Goal: Task Accomplishment & Management: Use online tool/utility

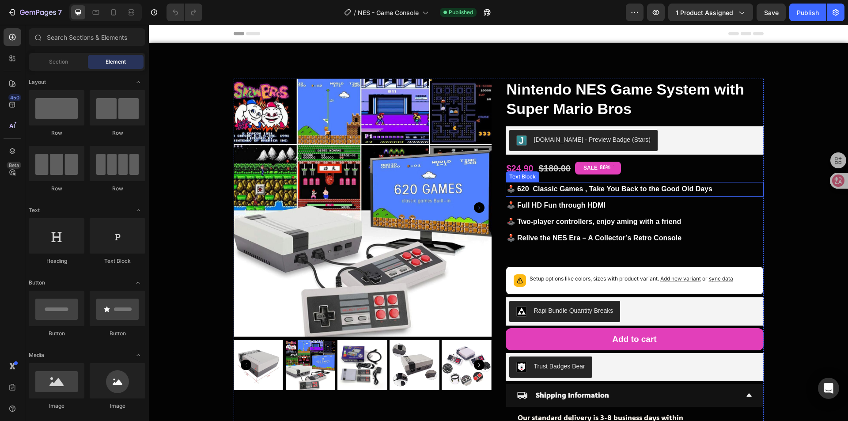
click at [555, 184] on p "🕹️ 620 Classic Games , Take You Back to the Good Old Days" at bounding box center [635, 189] width 256 height 13
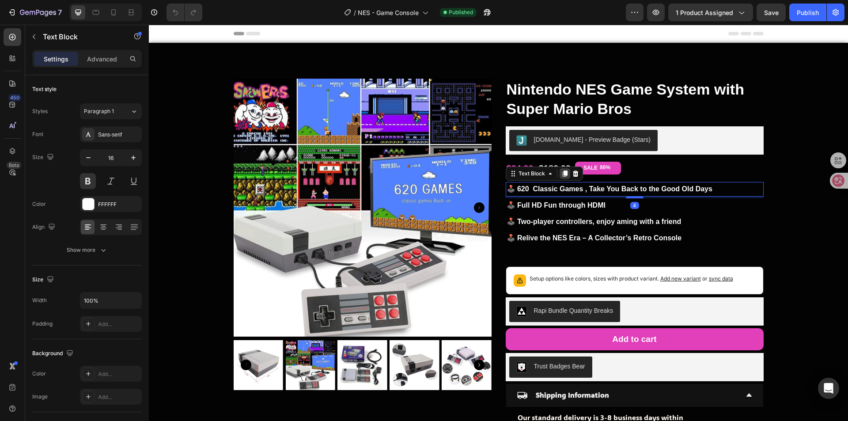
click at [562, 176] on icon at bounding box center [564, 174] width 5 height 6
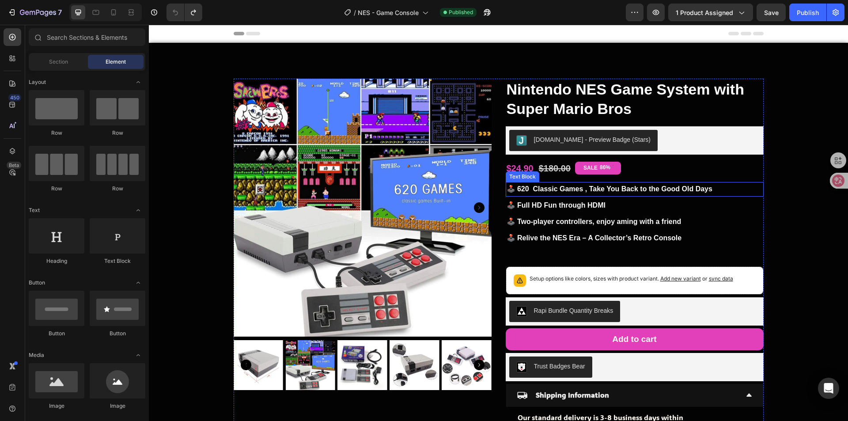
click at [595, 188] on p "🕹️ 620 Classic Games , Take You Back to the Good Old Days" at bounding box center [635, 189] width 256 height 13
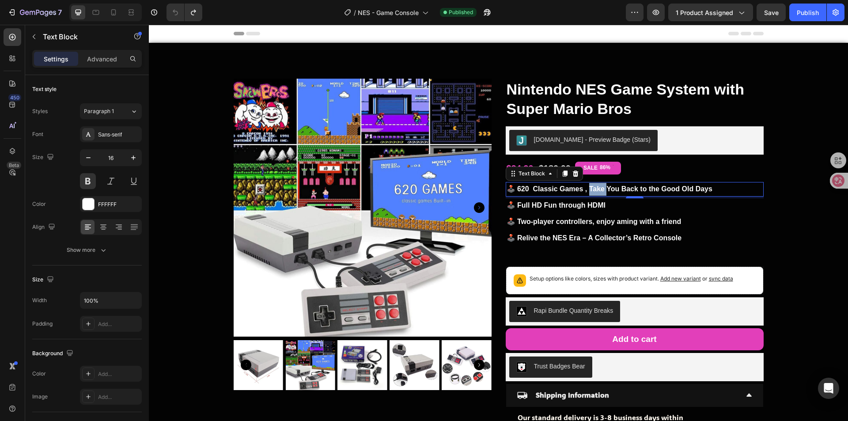
click at [595, 188] on p "🕹️ 620 Classic Games , Take You Back to the Good Old Days" at bounding box center [635, 189] width 256 height 13
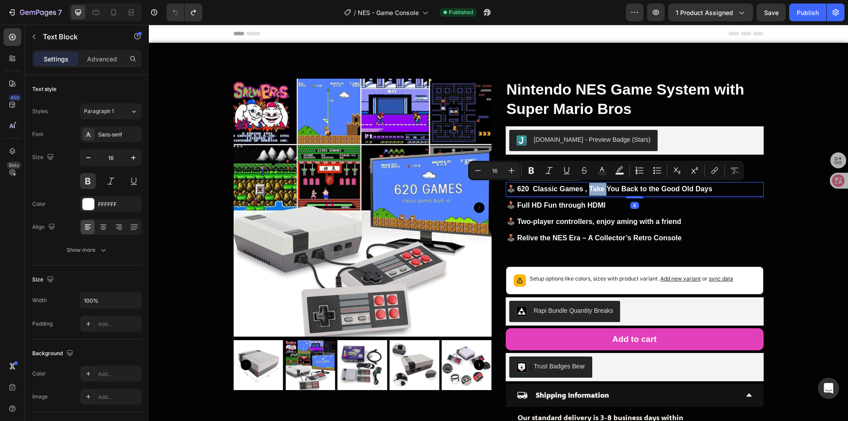
click at [595, 188] on p "🕹️ 620 Classic Games , Take You Back to the Good Old Days" at bounding box center [635, 189] width 256 height 13
click at [648, 188] on p "🕹️ 620 Classic Games , Take You Back to the Good Old Days" at bounding box center [635, 189] width 256 height 13
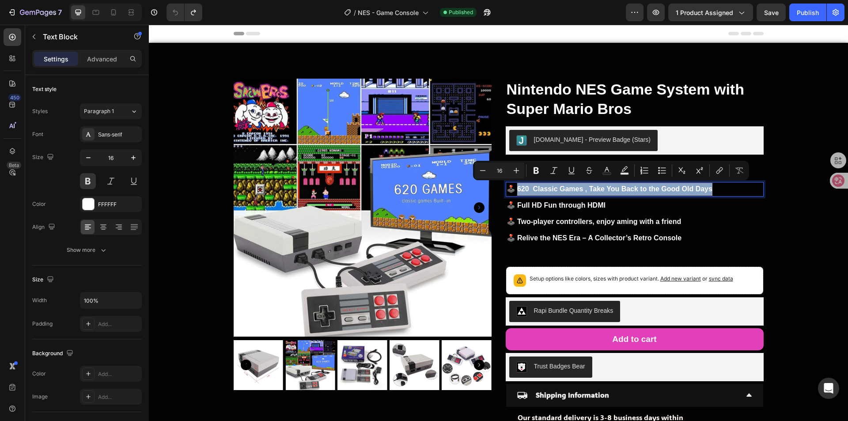
drag, startPoint x: 707, startPoint y: 186, endPoint x: 517, endPoint y: 187, distance: 190.4
click at [517, 187] on p "🕹️ 620 Classic Games , Take You Back to the Good Old Days" at bounding box center [635, 189] width 256 height 13
copy p "20 Classic Games , Take You Back to the Good Old Days"
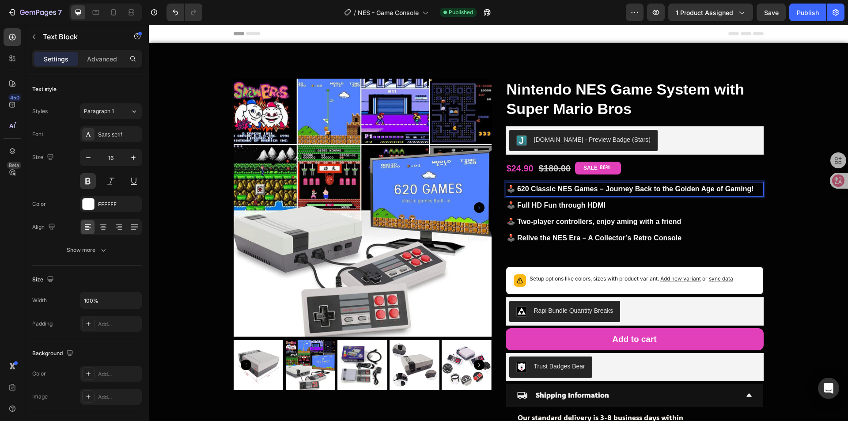
click at [555, 187] on p "🕹️ 620 Classic NES Games – Journey Back to the Golden Age of Gaming!" at bounding box center [635, 189] width 256 height 13
click at [612, 234] on p "🕹️ Relive the NES Era – A Collector’s Retro Console" at bounding box center [635, 238] width 256 height 13
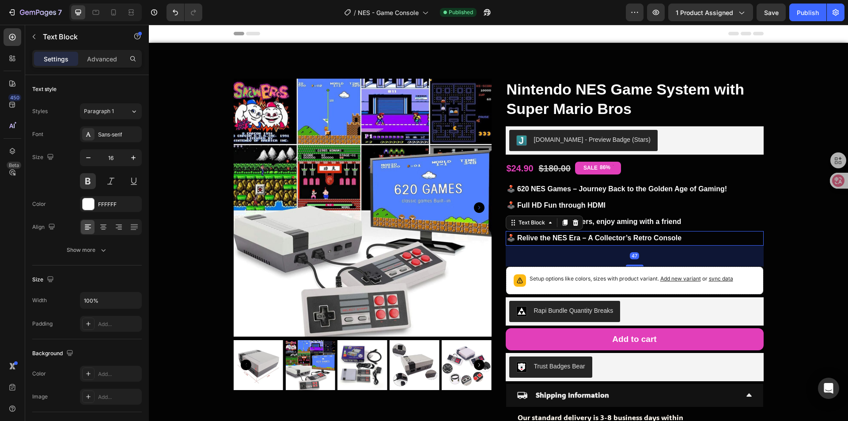
click at [612, 234] on p "🕹️ Relive the NES Era – A Collector’s Retro Console" at bounding box center [635, 238] width 256 height 13
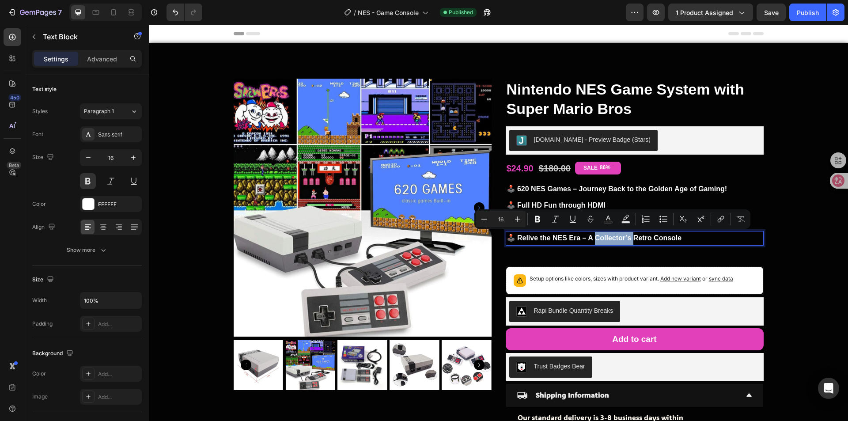
click at [612, 234] on p "🕹️ Relive the NES Era – A Collector’s Retro Console" at bounding box center [635, 238] width 256 height 13
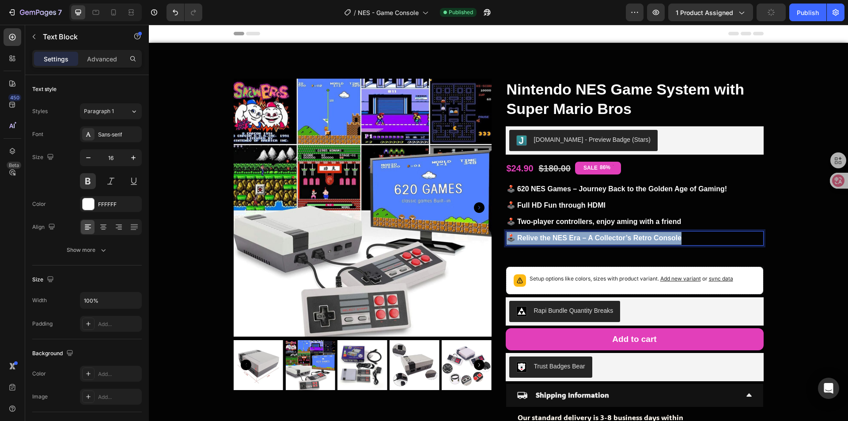
click at [612, 234] on p "🕹️ Relive the NES Era – A Collector’s Retro Console" at bounding box center [635, 238] width 256 height 13
drag, startPoint x: 517, startPoint y: 236, endPoint x: 685, endPoint y: 236, distance: 168.8
click at [685, 236] on p "🕹️ Relive the NES Era – A Collector’s Retro Console" at bounding box center [635, 238] width 256 height 13
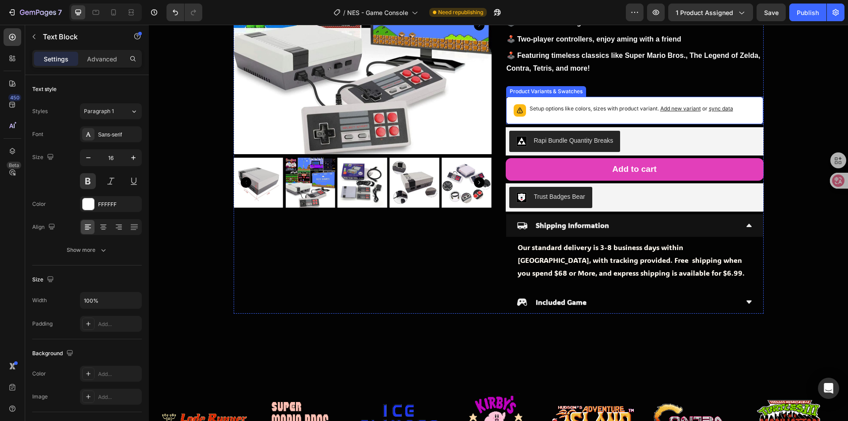
scroll to position [94, 0]
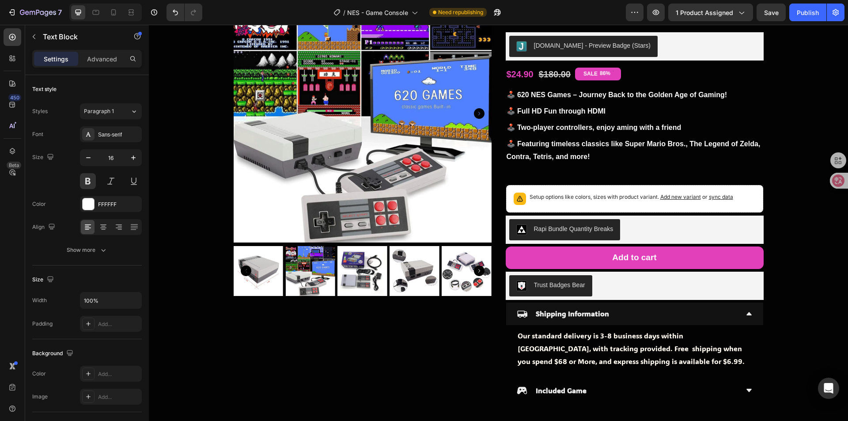
click at [606, 157] on p "🕹️ Featuring timeless classics like Super Mario Bros., The Legend of Zelda, Con…" at bounding box center [635, 151] width 256 height 26
click at [616, 157] on p "🕹️ Featuring timeless classics like Super Mario Bros., The Legend of Zelda, Con…" at bounding box center [635, 151] width 256 height 26
click at [612, 155] on p "🕹️ Featuring timeless classics like Super Mario Bros., The Legend of Zelda, Con…" at bounding box center [635, 151] width 256 height 26
click at [591, 147] on p "🕹️ Featuring timeless classics like Super Mario Bros., The Legend of Zelda, Con…" at bounding box center [635, 151] width 256 height 26
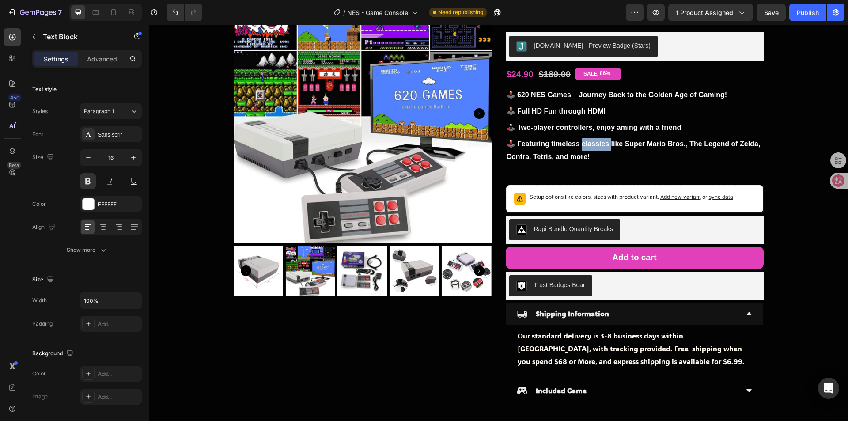
click at [591, 147] on p "🕹️ Featuring timeless classics like Super Mario Bros., The Legend of Zelda, Con…" at bounding box center [635, 151] width 256 height 26
click at [594, 149] on p "🕹️ Featuring timeless classics like Super Mario Bros., The Legend of Zelda, Con…" at bounding box center [635, 151] width 256 height 26
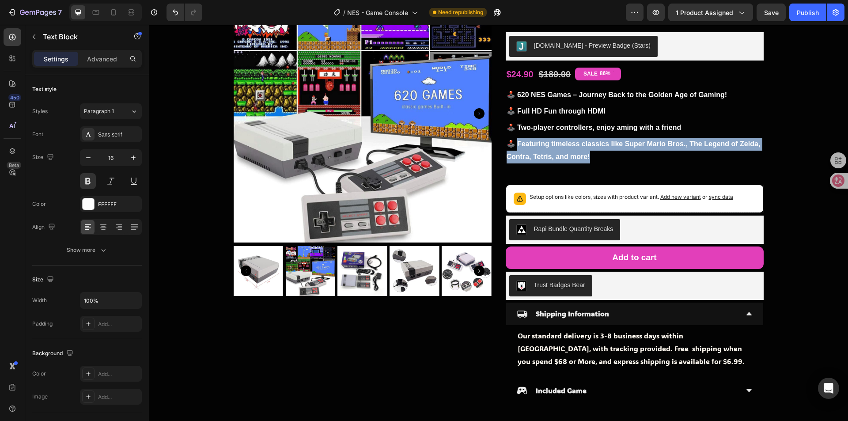
drag, startPoint x: 614, startPoint y: 153, endPoint x: 516, endPoint y: 146, distance: 97.9
click at [516, 146] on p "🕹️ Featuring timeless classics like Super Mario Bros., The Legend of Zelda, Con…" at bounding box center [635, 151] width 256 height 26
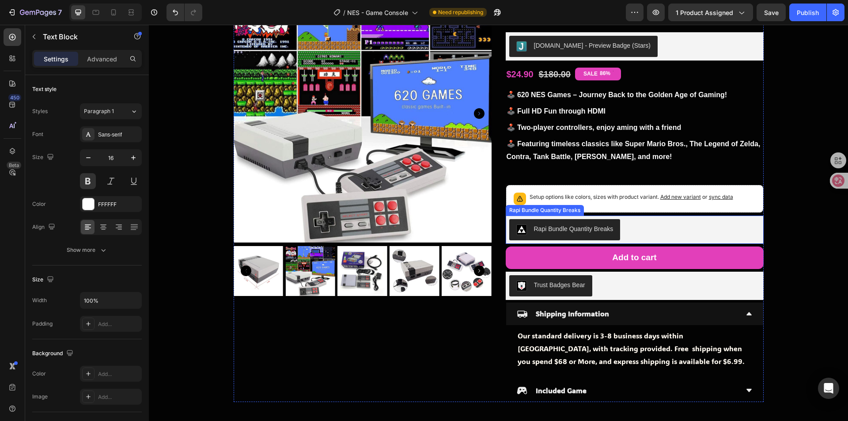
scroll to position [227, 0]
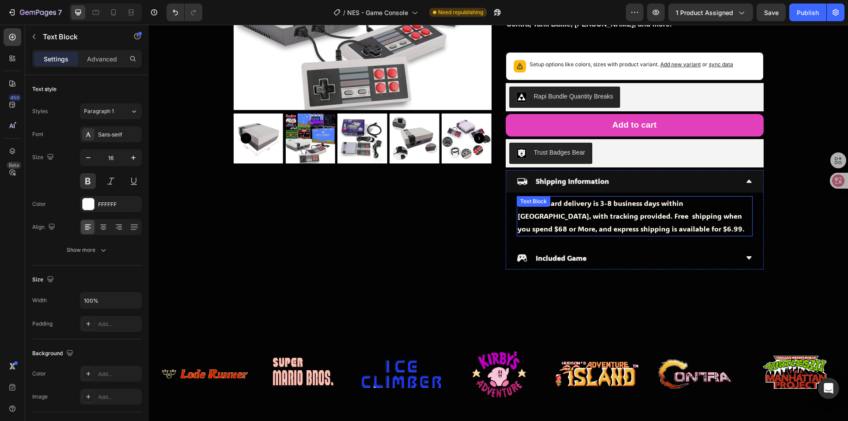
click at [592, 221] on p "Our standard delivery is 3-8 business days within [GEOGRAPHIC_DATA], with track…" at bounding box center [635, 216] width 234 height 38
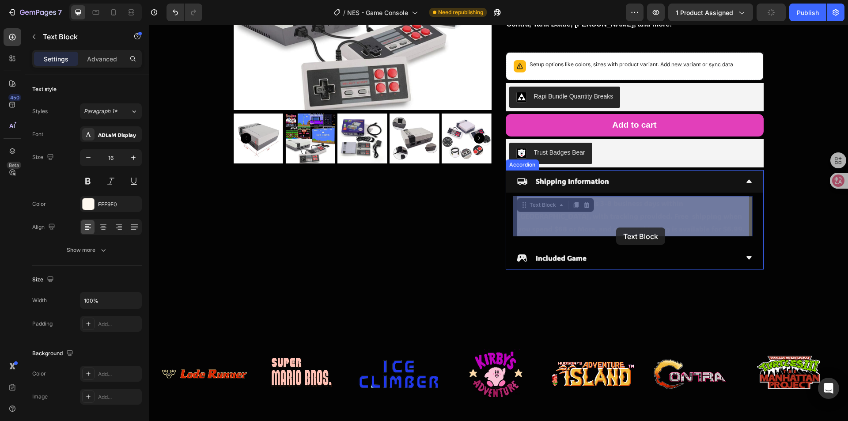
drag, startPoint x: 661, startPoint y: 228, endPoint x: 616, endPoint y: 228, distance: 45.1
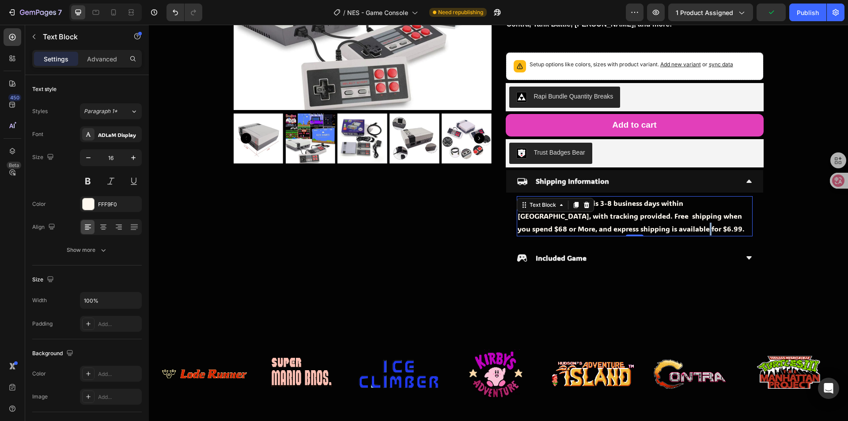
click at [624, 225] on p "Our standard delivery is 3-8 business days within [GEOGRAPHIC_DATA], with track…" at bounding box center [635, 216] width 234 height 38
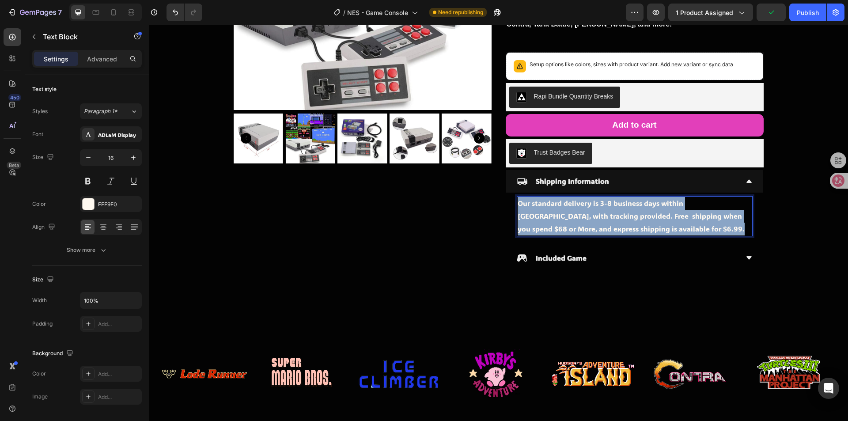
click at [624, 225] on p "Our standard delivery is 3-8 business days within [GEOGRAPHIC_DATA], with track…" at bounding box center [635, 216] width 234 height 38
click at [592, 215] on p "Our standard delivery is 3-8 business days within [GEOGRAPHIC_DATA], with track…" at bounding box center [635, 216] width 234 height 38
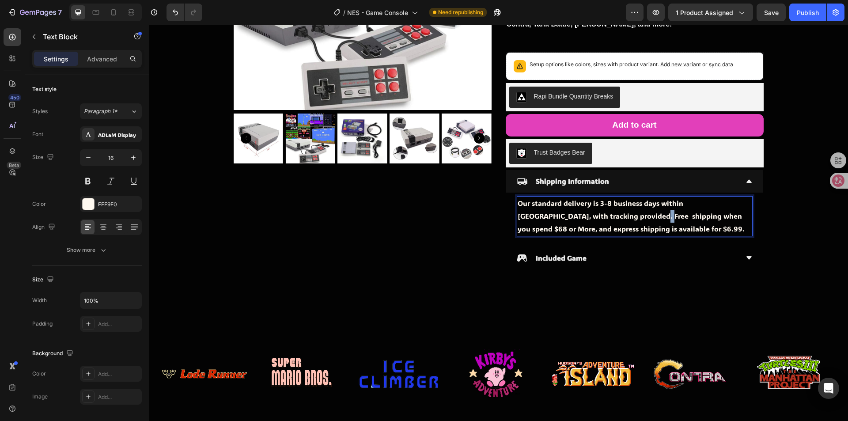
click at [592, 215] on p "Our standard delivery is 3-8 business days within [GEOGRAPHIC_DATA], with track…" at bounding box center [635, 216] width 234 height 38
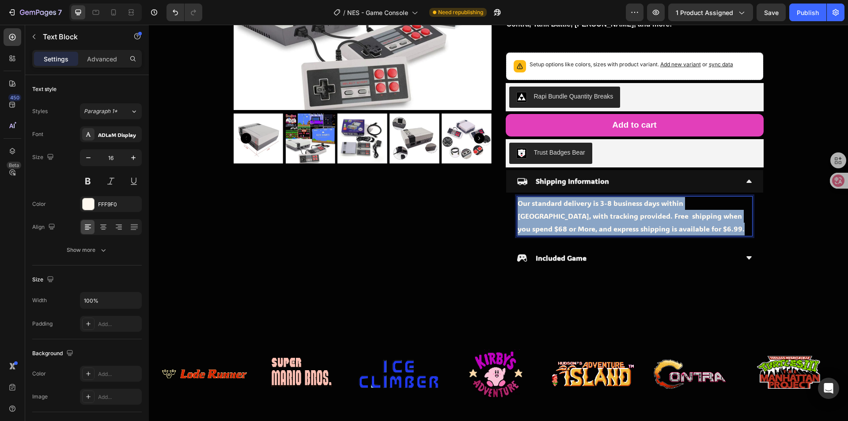
click at [592, 215] on p "Our standard delivery is 3-8 business days within [GEOGRAPHIC_DATA], with track…" at bounding box center [635, 216] width 234 height 38
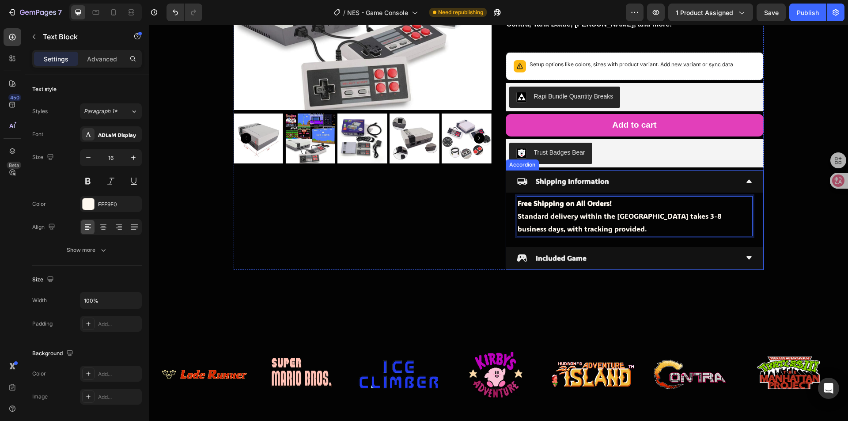
click at [585, 251] on div "Included Game" at bounding box center [628, 258] width 222 height 15
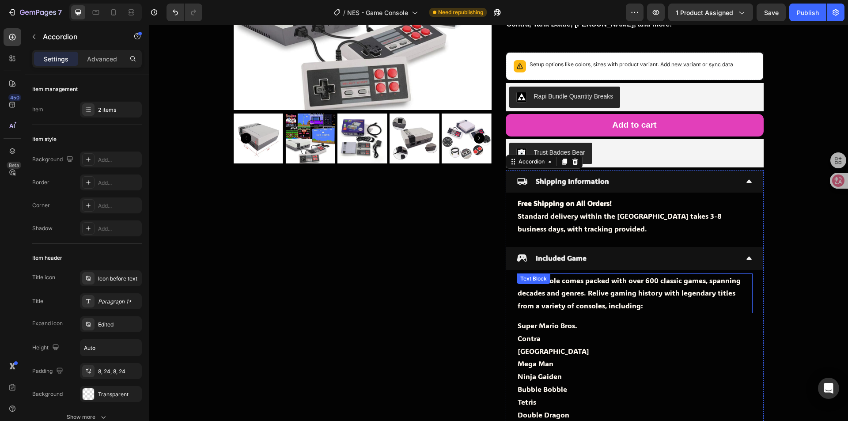
click at [666, 281] on p "The console comes packed with over 600 classic games, spanning decades and genr…" at bounding box center [635, 293] width 234 height 38
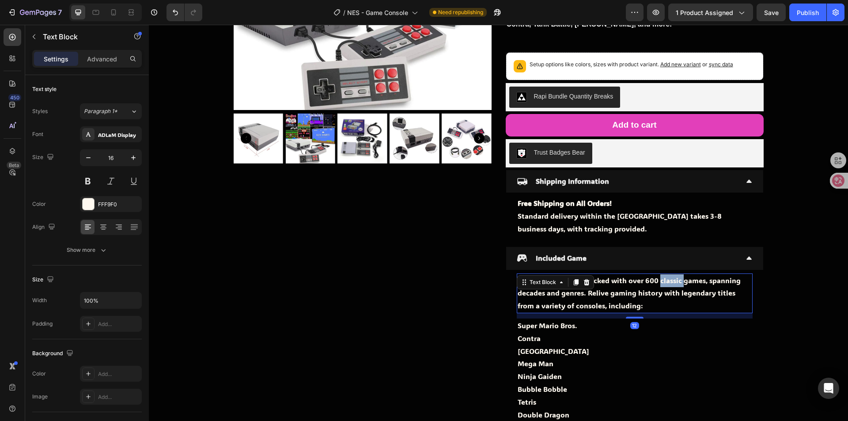
click at [666, 281] on p "The console comes packed with over 600 classic games, spanning decades and genr…" at bounding box center [635, 293] width 234 height 38
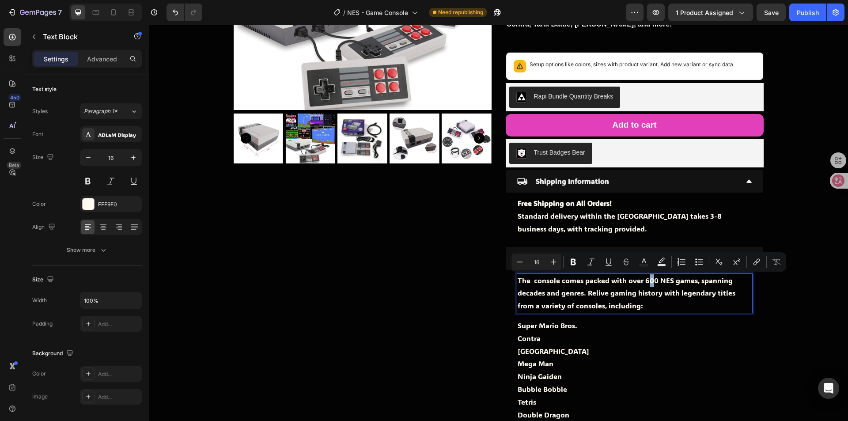
click at [649, 281] on p "The console comes packed with over 600 NES games, spanning decades and genres. …" at bounding box center [635, 293] width 234 height 38
click at [647, 291] on p "The console comes packed with over 620 NES games, spanning decades and genres. …" at bounding box center [635, 293] width 234 height 38
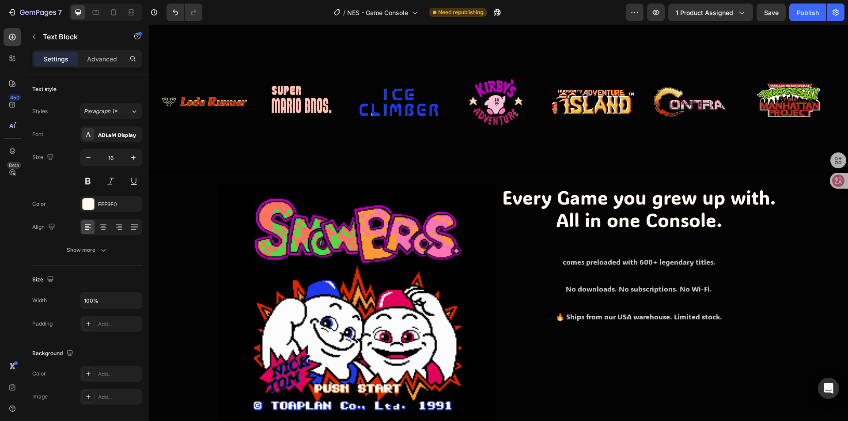
scroll to position [1110, 0]
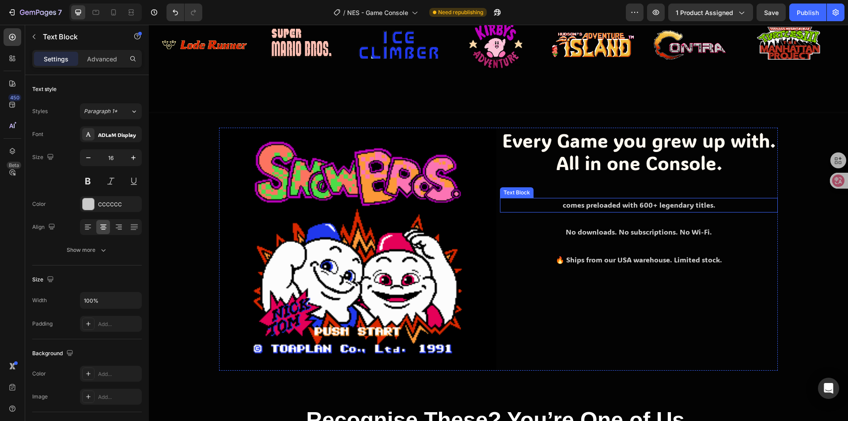
click at [646, 204] on p "comes preloaded with 600+ legendary titles." at bounding box center [639, 205] width 276 height 13
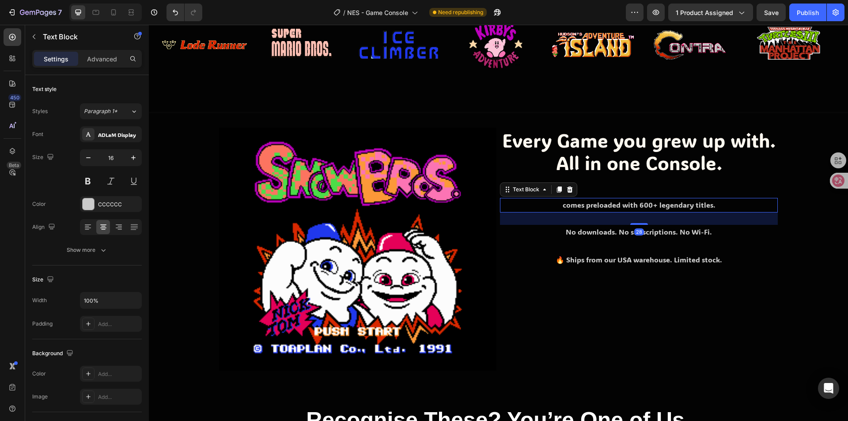
click at [644, 204] on p "comes preloaded with 600+ legendary titles." at bounding box center [639, 205] width 276 height 13
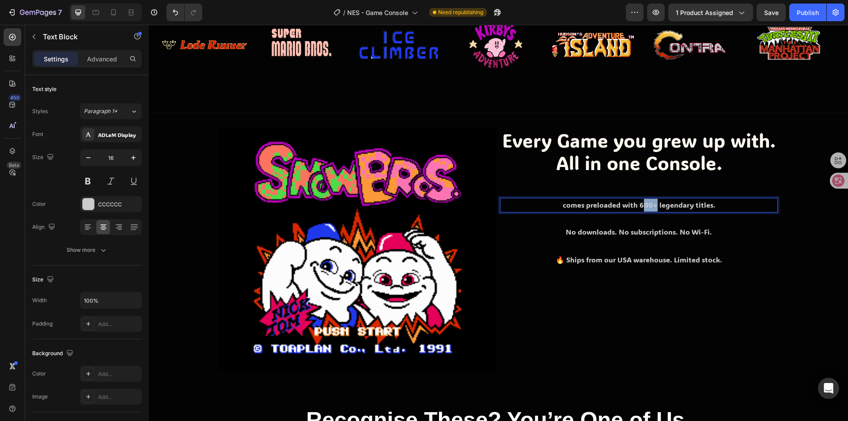
click at [644, 204] on p "comes preloaded with 600+ legendary titles." at bounding box center [639, 205] width 276 height 13
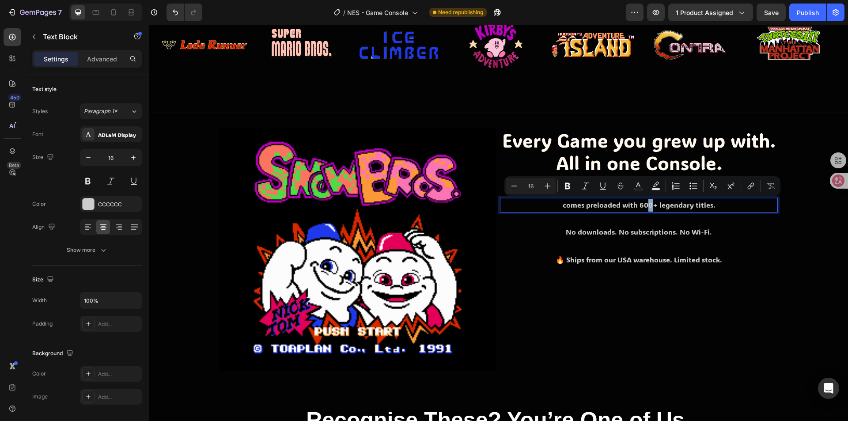
click at [642, 204] on p "comes preloaded with 600+ legendary titles." at bounding box center [639, 205] width 276 height 13
drag, startPoint x: 657, startPoint y: 206, endPoint x: 708, endPoint y: 205, distance: 51.3
click at [708, 205] on p "comes preloaded with 620+ legendary titles." at bounding box center [639, 205] width 276 height 13
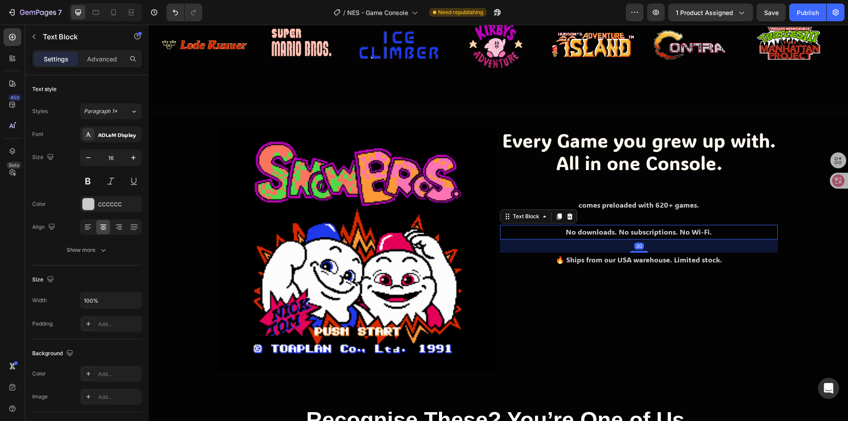
click at [642, 234] on p "No downloads. No subscriptions. No Wi-Fi." at bounding box center [639, 232] width 276 height 13
click at [557, 214] on icon at bounding box center [559, 216] width 5 height 6
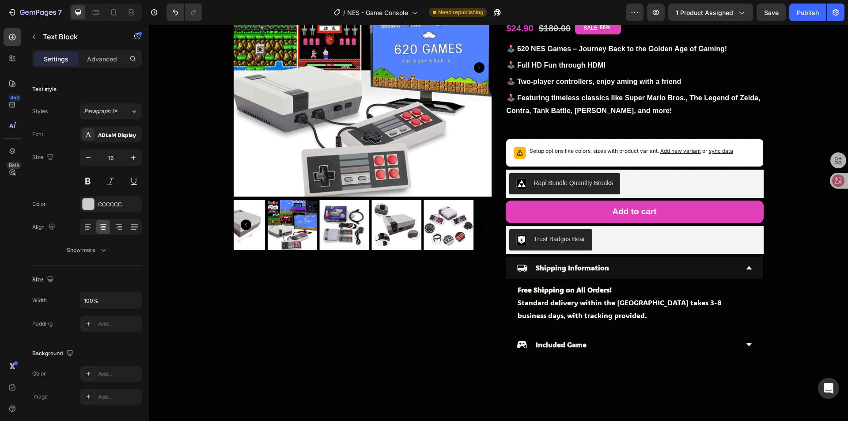
scroll to position [0, 0]
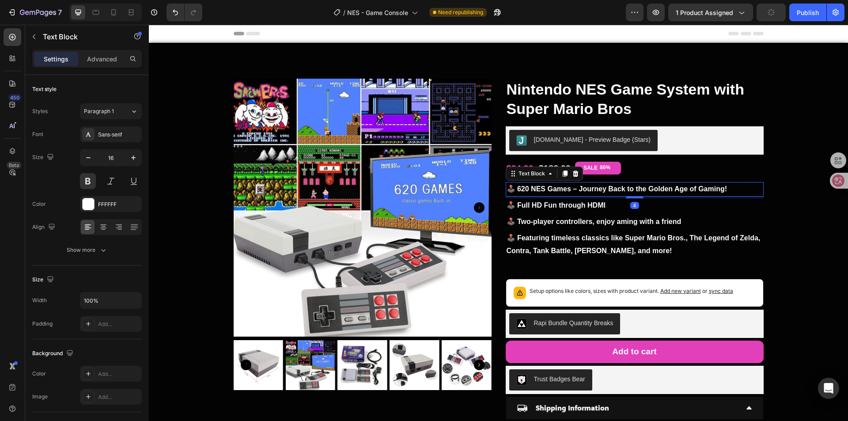
click at [590, 191] on p "🕹️ 620 NES Games – Journey Back to the Golden Age of Gaming!" at bounding box center [635, 189] width 256 height 13
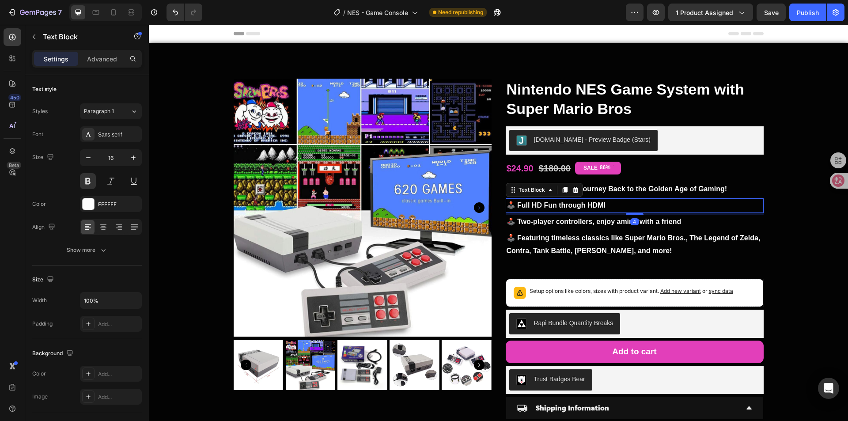
click at [568, 210] on p "🕹️ Full HD Fun through HDMI" at bounding box center [635, 205] width 256 height 13
click at [562, 191] on icon at bounding box center [564, 190] width 5 height 6
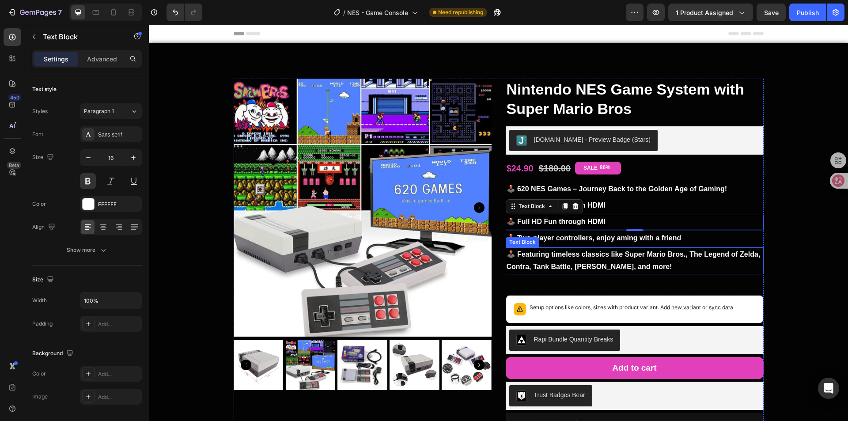
click at [716, 259] on p "🕹️ Featuring timeless classics like Super Mario Bros., The Legend of Zelda, Con…" at bounding box center [635, 261] width 256 height 26
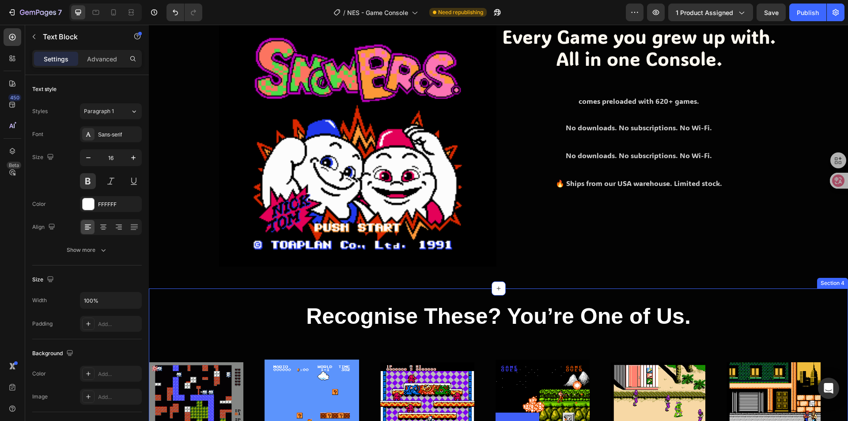
scroll to position [619, 0]
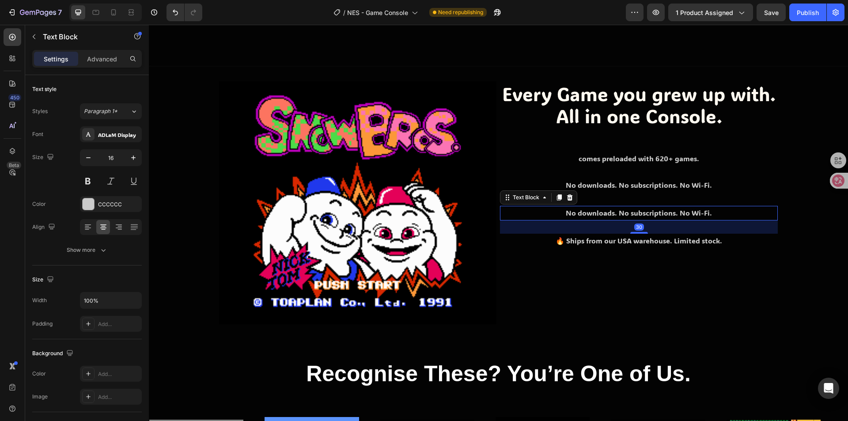
click at [641, 214] on p "No downloads. No subscriptions. No Wi-Fi." at bounding box center [639, 213] width 276 height 13
click at [567, 199] on icon at bounding box center [570, 197] width 6 height 6
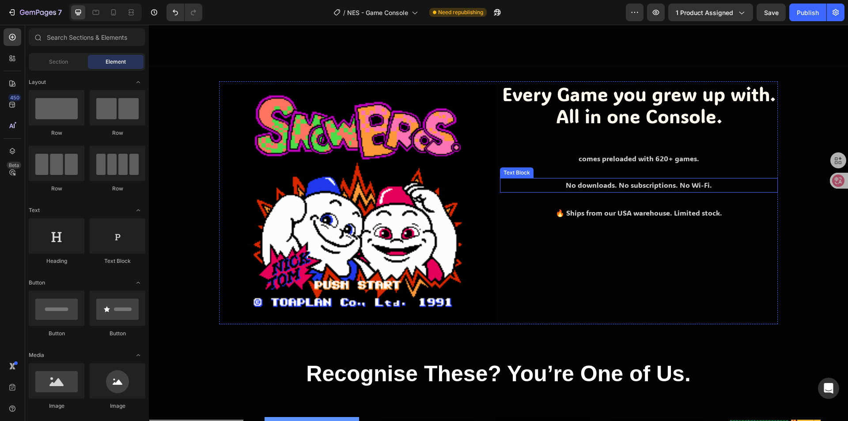
click at [635, 185] on p "No downloads. No subscriptions. No Wi-Fi." at bounding box center [639, 185] width 276 height 13
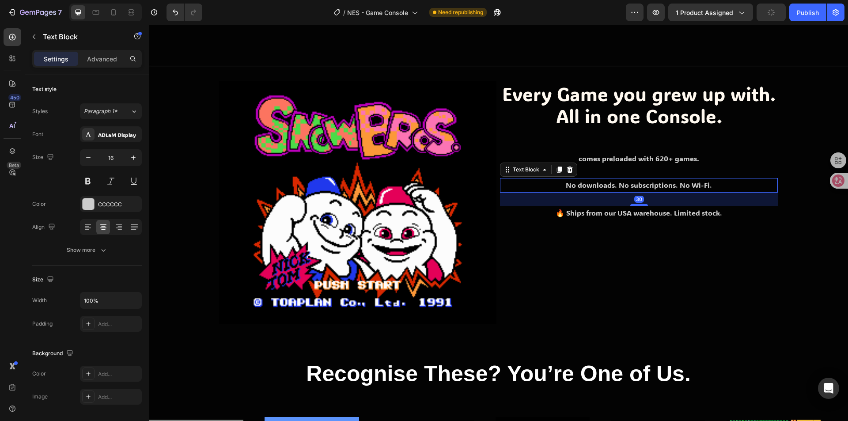
click at [635, 185] on p "No downloads. No subscriptions. No Wi-Fi." at bounding box center [639, 185] width 276 height 13
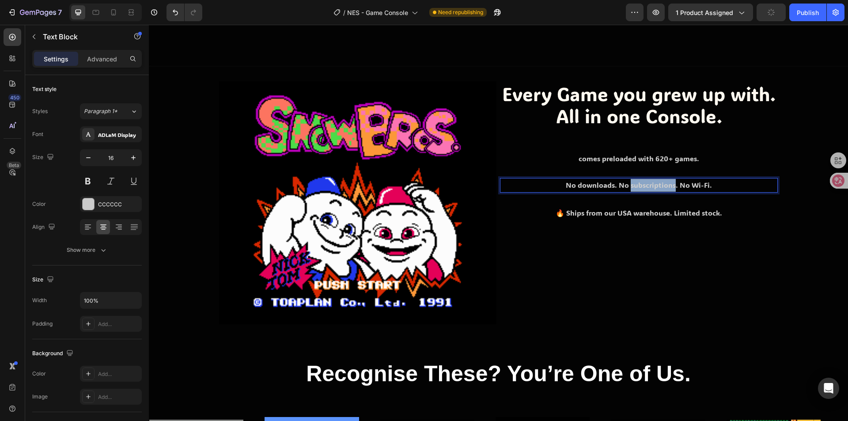
click at [635, 185] on p "No downloads. No subscriptions. No Wi-Fi." at bounding box center [639, 185] width 276 height 13
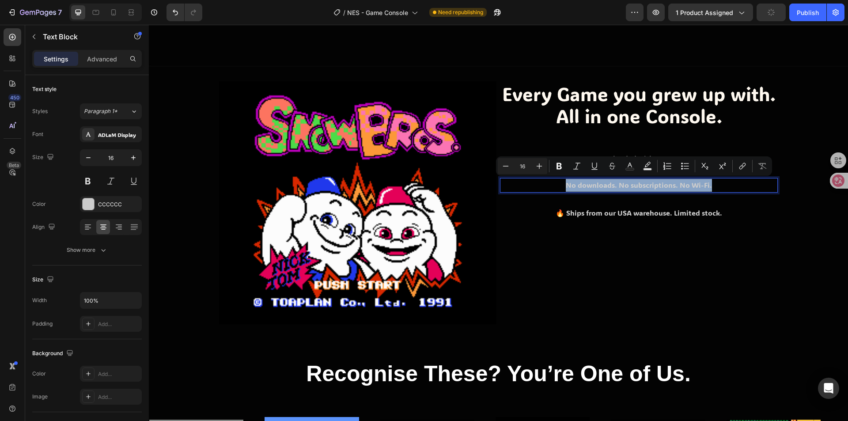
copy p "No downloads. No subscriptions. No Wi-Fi."
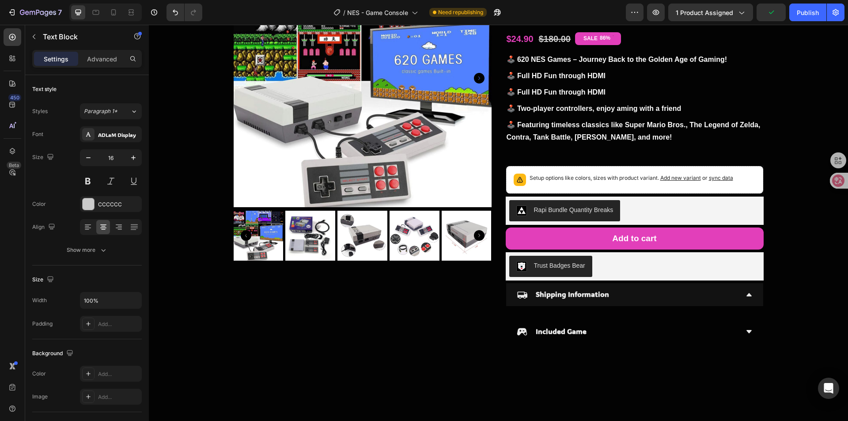
scroll to position [0, 0]
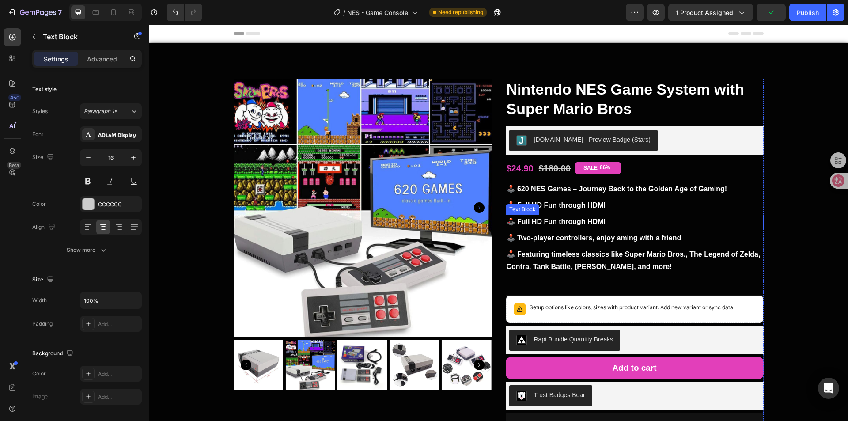
click at [565, 219] on p "🕹️ Full HD Fun through HDMI" at bounding box center [635, 222] width 256 height 13
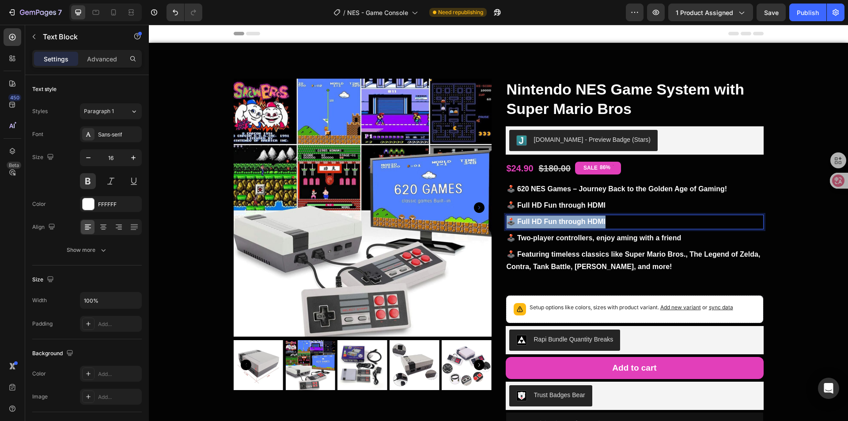
click at [565, 219] on p "🕹️ Full HD Fun through HDMI" at bounding box center [635, 222] width 256 height 13
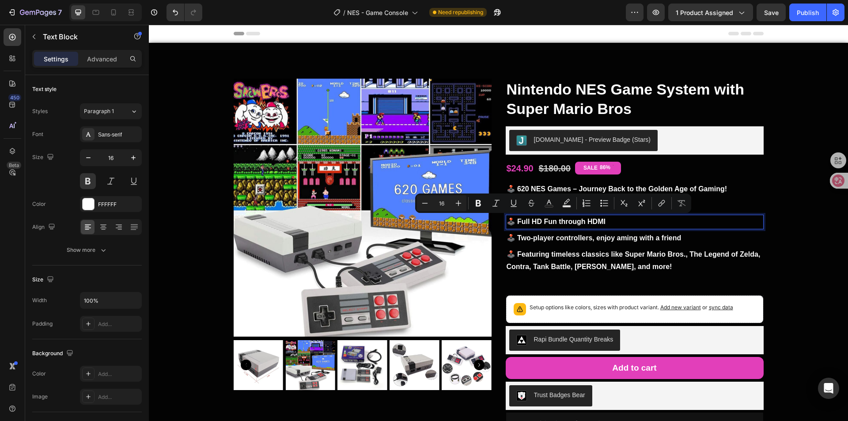
click at [553, 219] on p "🕹️ Full HD Fun through HDMI" at bounding box center [635, 222] width 256 height 13
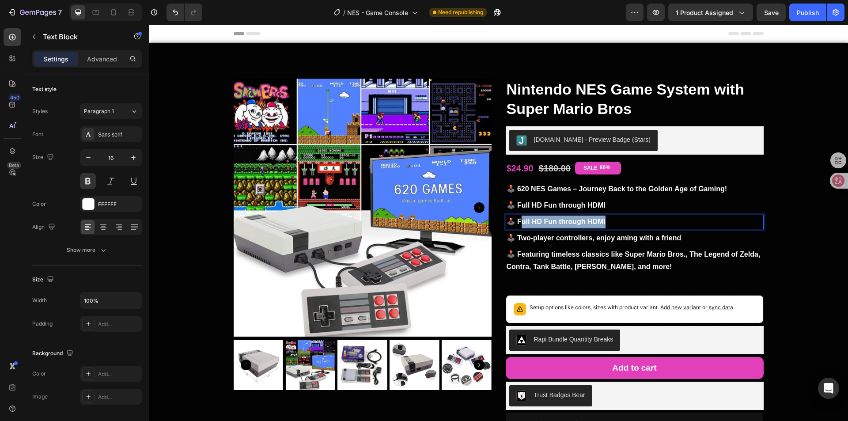
drag, startPoint x: 517, startPoint y: 220, endPoint x: 612, endPoint y: 221, distance: 95.0
click at [612, 221] on p "🕹️ Full HD Fun through HDMI" at bounding box center [635, 222] width 256 height 13
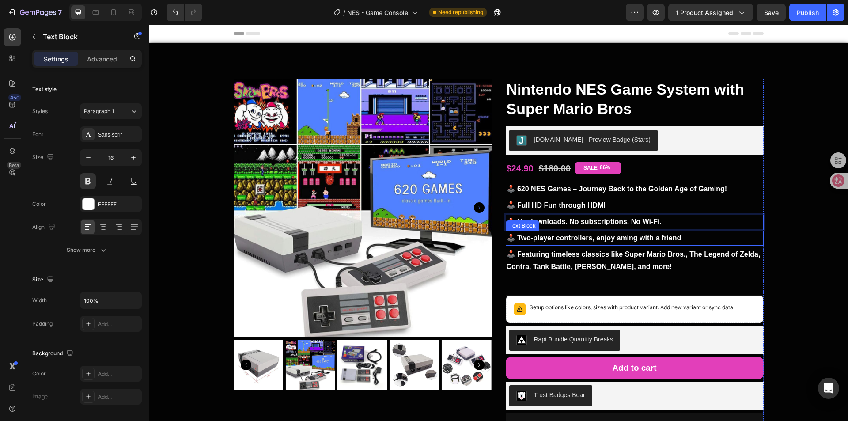
click at [619, 236] on p "🕹️ Two-player controllers, enjoy aming with a friend" at bounding box center [635, 238] width 256 height 13
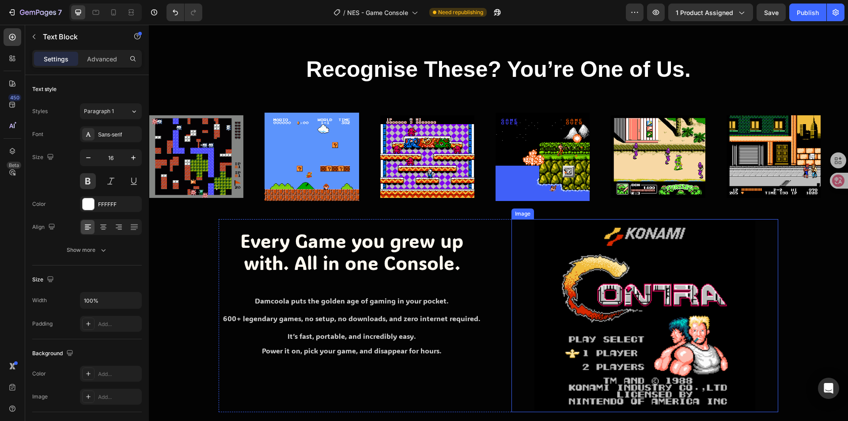
scroll to position [1017, 0]
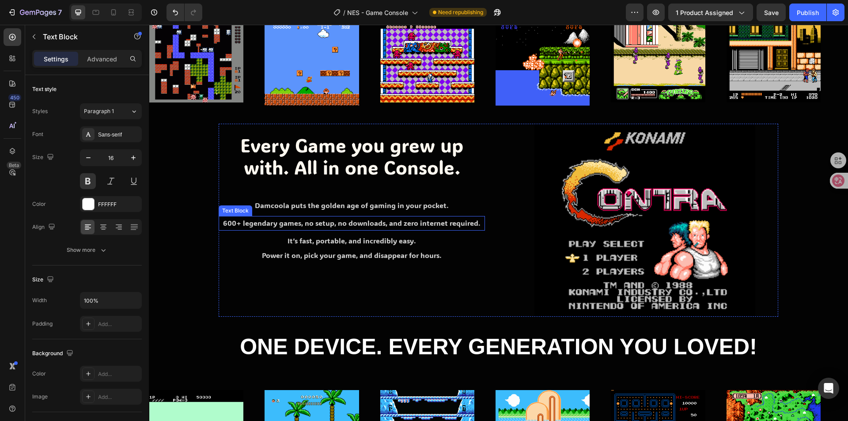
click at [307, 220] on p "600+ legendary games, no setup, no downloads, and zero internet required." at bounding box center [352, 223] width 265 height 13
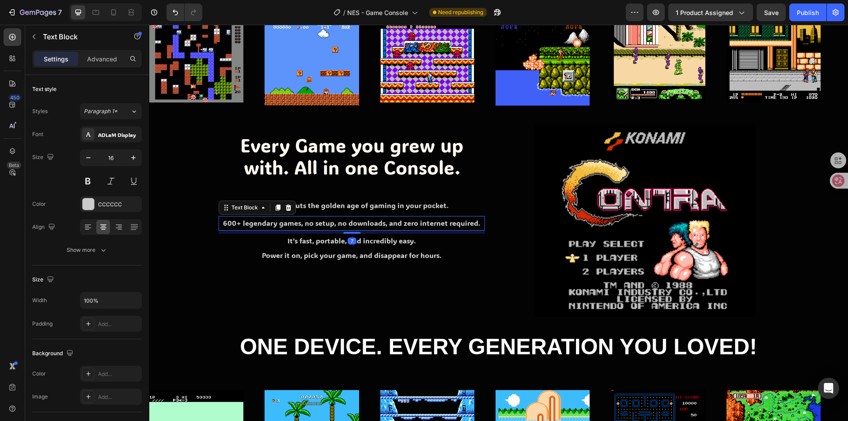
click at [307, 220] on p "600+ legendary games, no setup, no downloads, and zero internet required." at bounding box center [352, 223] width 265 height 13
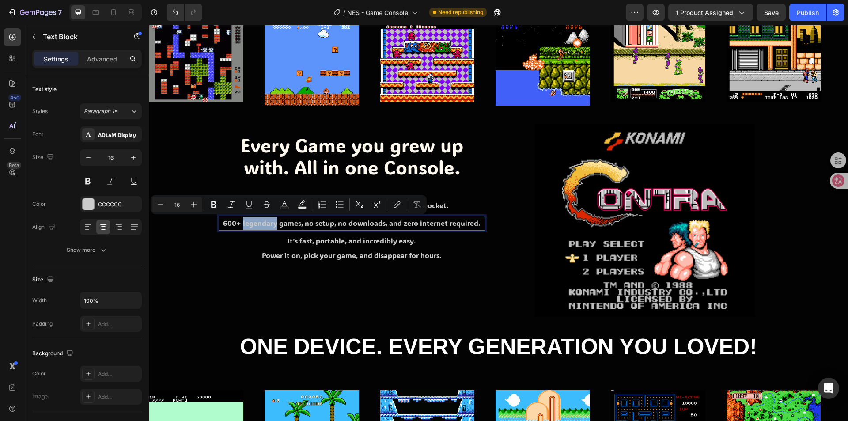
drag, startPoint x: 241, startPoint y: 223, endPoint x: 274, endPoint y: 228, distance: 33.6
click at [274, 228] on p "600+ legendary games, no setup, no downloads, and zero internet required." at bounding box center [352, 223] width 265 height 13
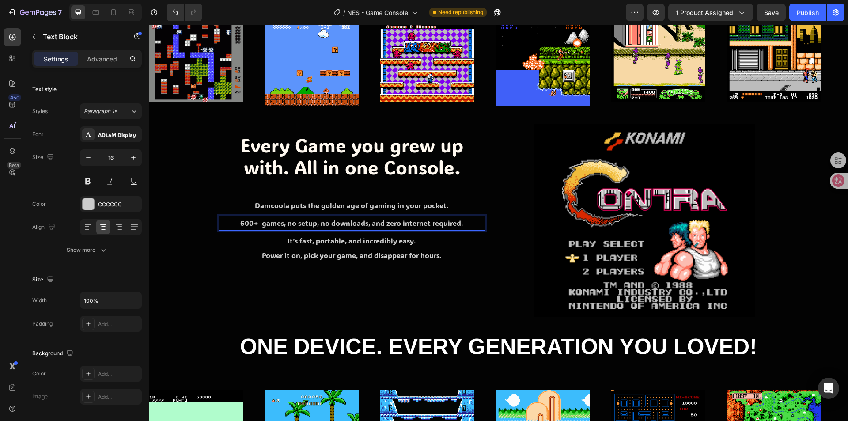
click at [249, 221] on p "600+ games, no setup, no downloads, and zero internet required." at bounding box center [352, 223] width 265 height 13
click at [256, 224] on p "620+ games, no setup, no downloads, and zero internet required." at bounding box center [352, 223] width 265 height 13
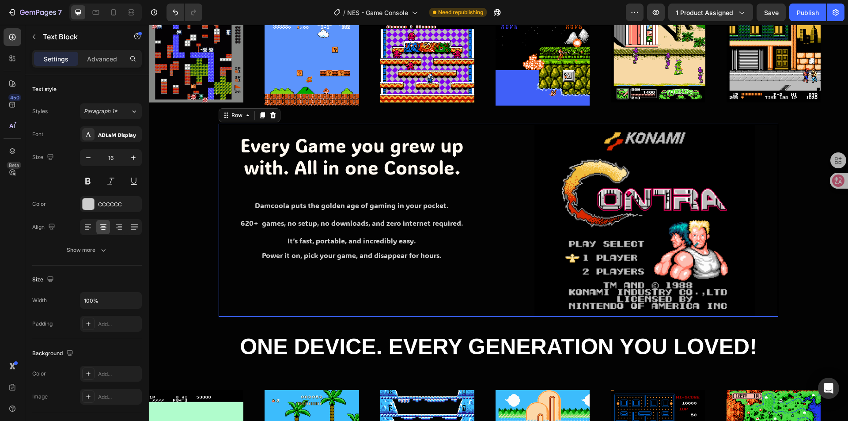
click at [429, 271] on div "Every Game you grew up with. All in one Console. Heading Damcoola puts the gold…" at bounding box center [352, 221] width 266 height 194
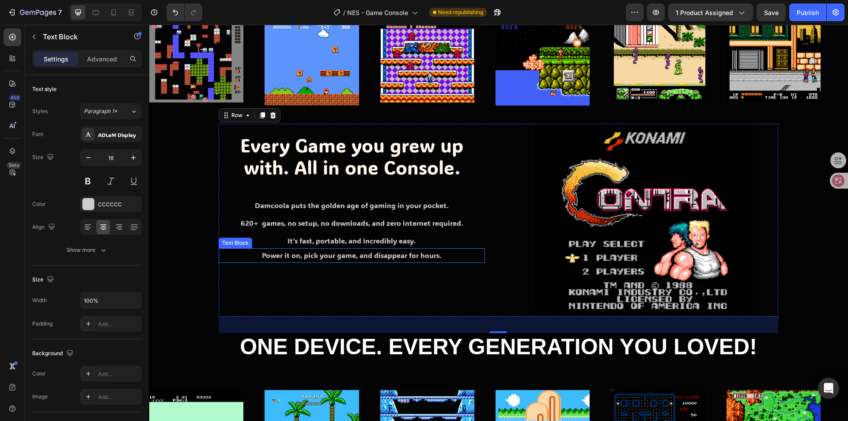
click at [360, 255] on p "Power it on, pick your game, and disappear for hours." at bounding box center [352, 255] width 265 height 13
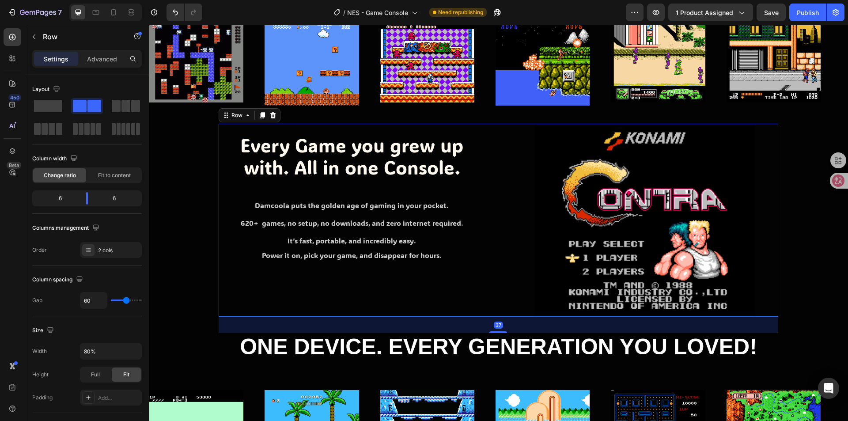
click at [349, 286] on div "Every Game you grew up with. All in one Console. Heading Damcoola puts the gold…" at bounding box center [352, 221] width 266 height 194
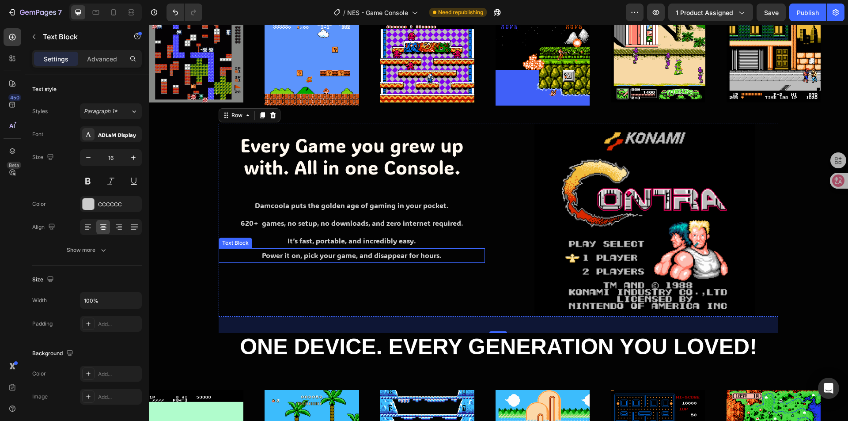
click at [372, 257] on p "Power it on, pick your game, and disappear for hours." at bounding box center [352, 255] width 265 height 13
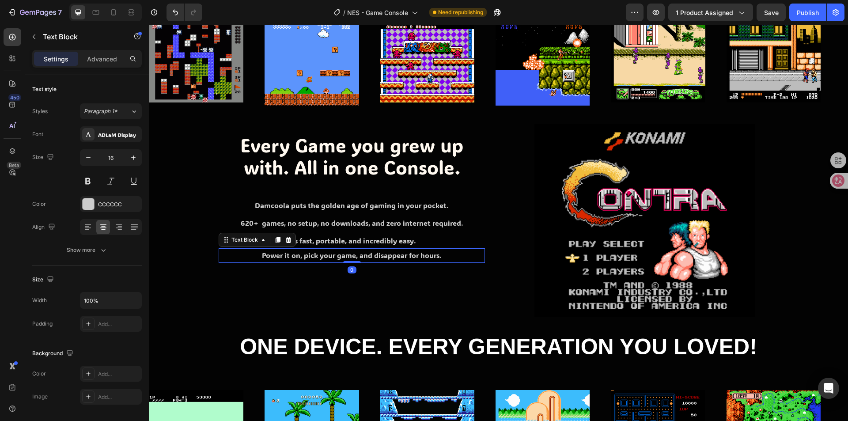
click at [372, 257] on p "Power it on, pick your game, and disappear for hours." at bounding box center [352, 255] width 265 height 13
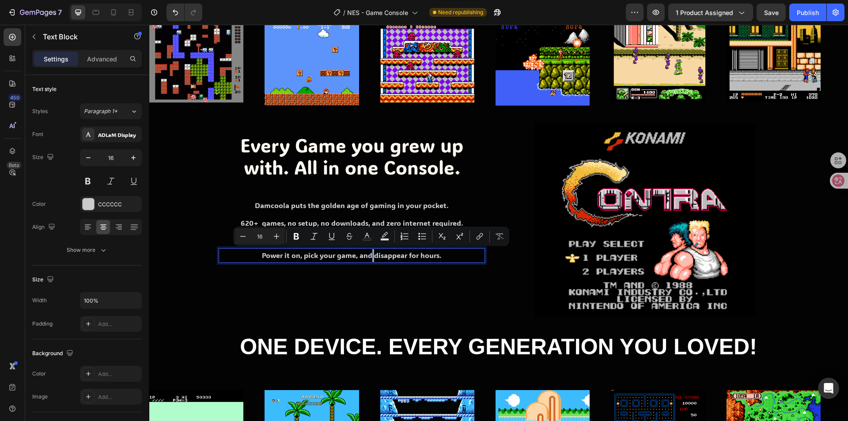
click at [372, 257] on p "Power it on, pick your game, and disappear for hours." at bounding box center [352, 255] width 265 height 13
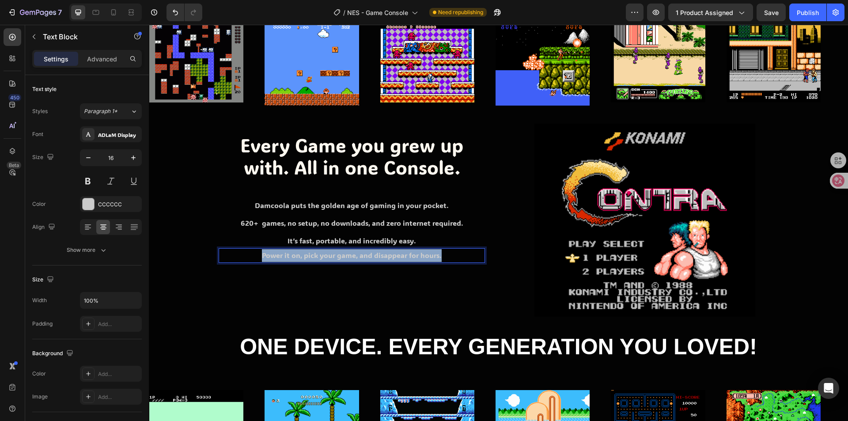
click at [372, 257] on p "Power it on, pick your game, and disappear for hours." at bounding box center [352, 255] width 265 height 13
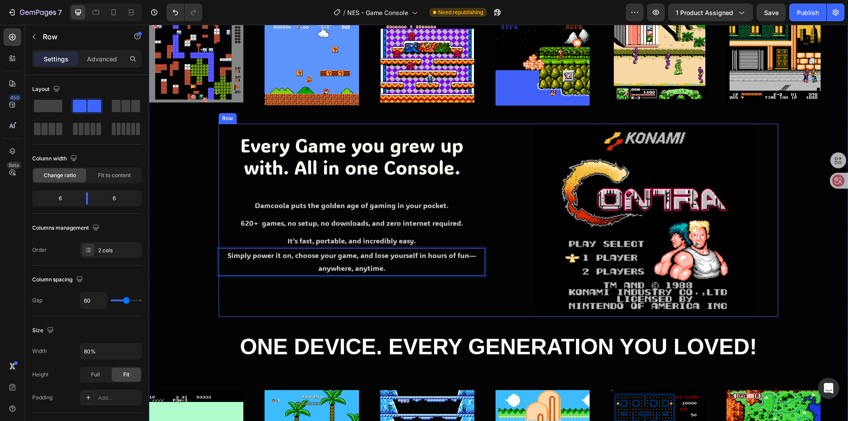
click at [359, 292] on div "Every Game you grew up with. All in one Console. Heading Damcoola puts the gold…" at bounding box center [352, 221] width 266 height 194
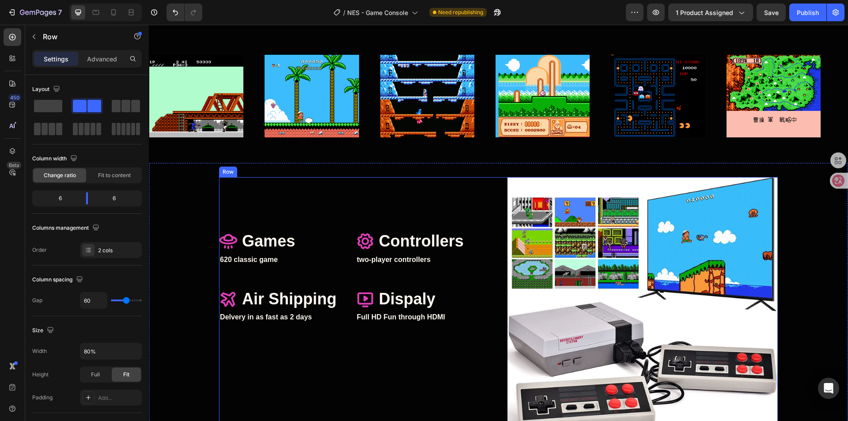
scroll to position [1415, 0]
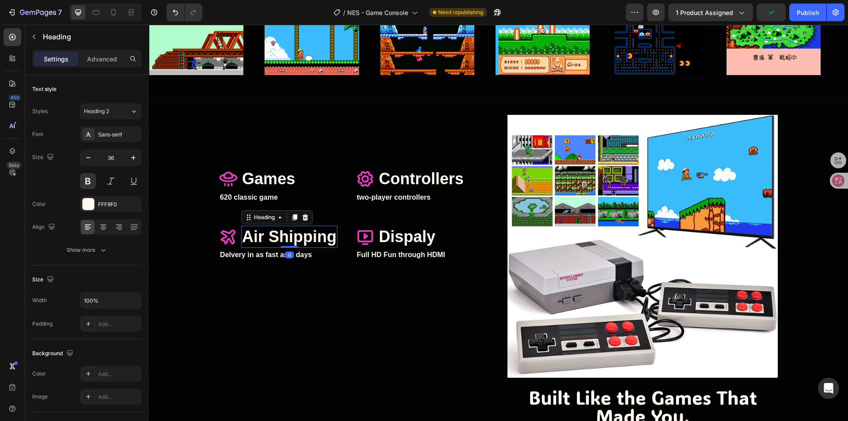
click at [289, 242] on h2 "Air Shipping" at bounding box center [289, 237] width 96 height 23
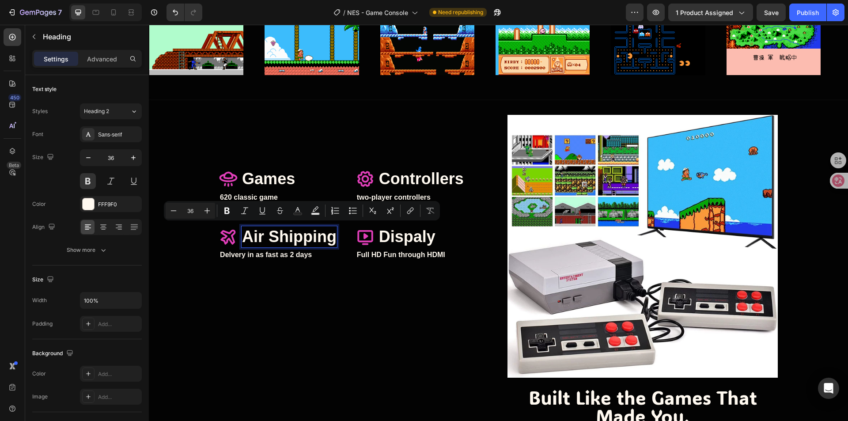
click at [264, 234] on p "Air Shipping" at bounding box center [289, 237] width 95 height 21
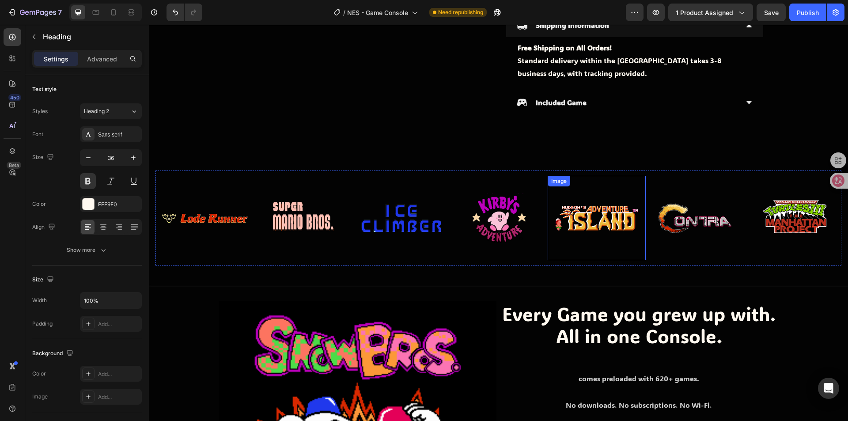
scroll to position [178, 0]
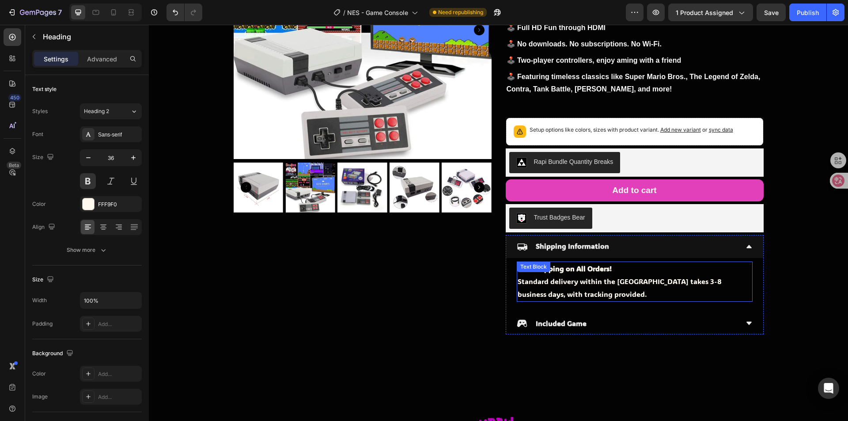
click at [563, 272] on strong "Free Shipping on All Orders!" at bounding box center [565, 268] width 94 height 9
click at [555, 276] on div "Text Block" at bounding box center [543, 270] width 48 height 11
click at [600, 279] on p "Free Shipping on All Orders! Standard delivery within the [GEOGRAPHIC_DATA] tak…" at bounding box center [635, 281] width 234 height 38
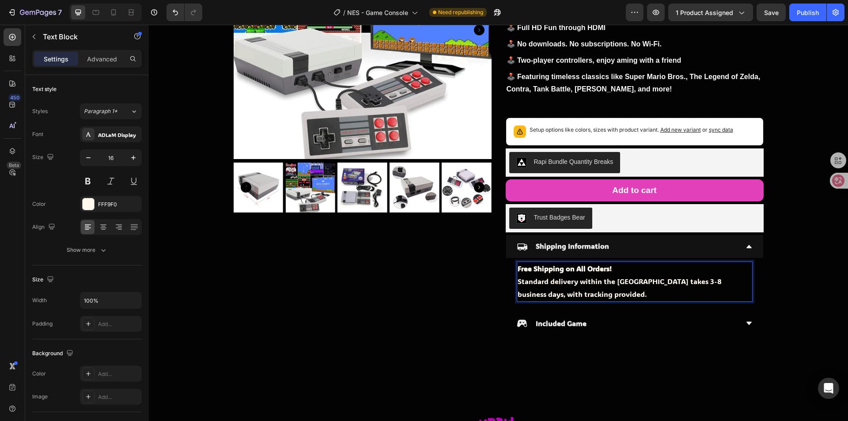
click at [559, 279] on p "Free Shipping on All Orders! Standard delivery within the [GEOGRAPHIC_DATA] tak…" at bounding box center [635, 281] width 234 height 38
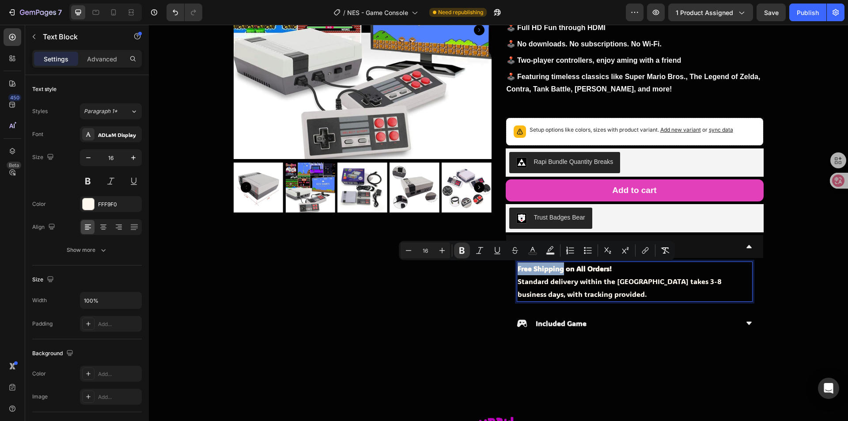
drag, startPoint x: 560, startPoint y: 270, endPoint x: 516, endPoint y: 267, distance: 44.3
click at [518, 267] on strong "Free Shipping on All Orders!" at bounding box center [565, 268] width 94 height 9
copy strong "Free Shipping"
click at [553, 280] on p "Free Shipping on All Orders! Standard delivery within the [GEOGRAPHIC_DATA] tak…" at bounding box center [635, 281] width 234 height 38
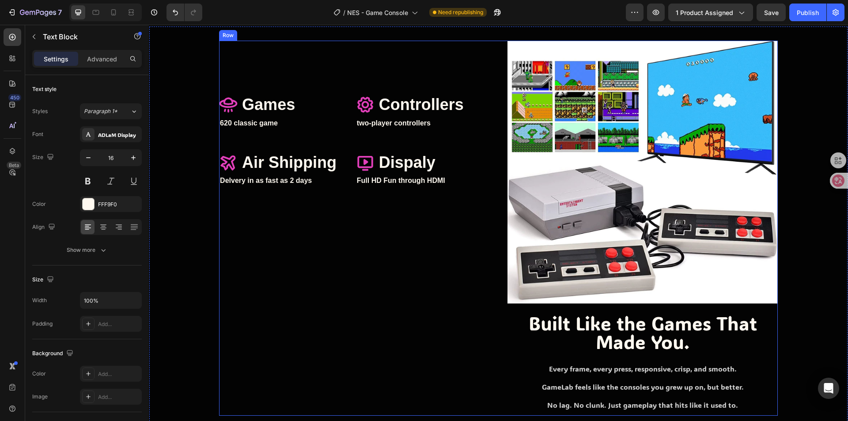
scroll to position [1461, 0]
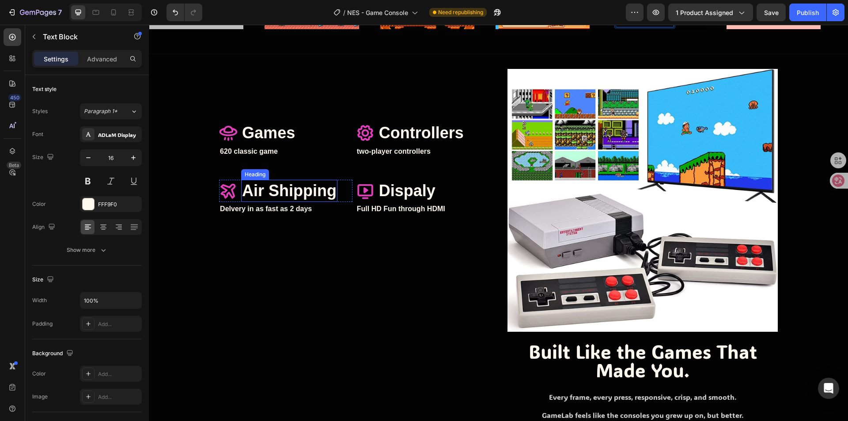
click at [287, 198] on h2 "Air Shipping" at bounding box center [289, 191] width 96 height 23
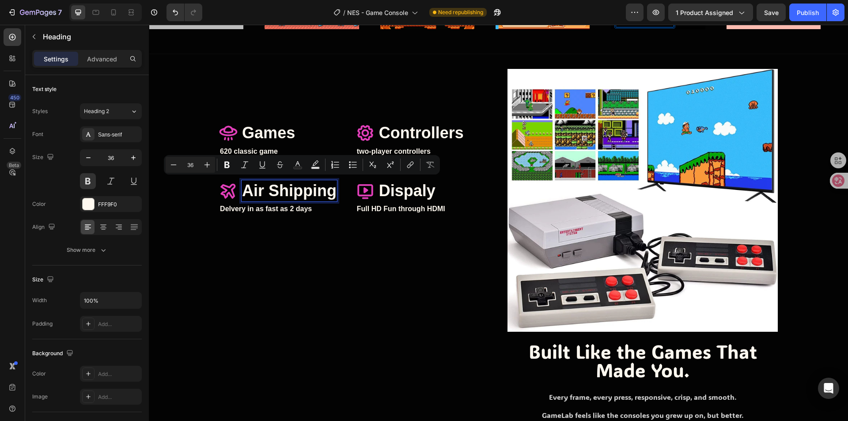
click at [281, 198] on p "Air Shipping" at bounding box center [289, 191] width 95 height 21
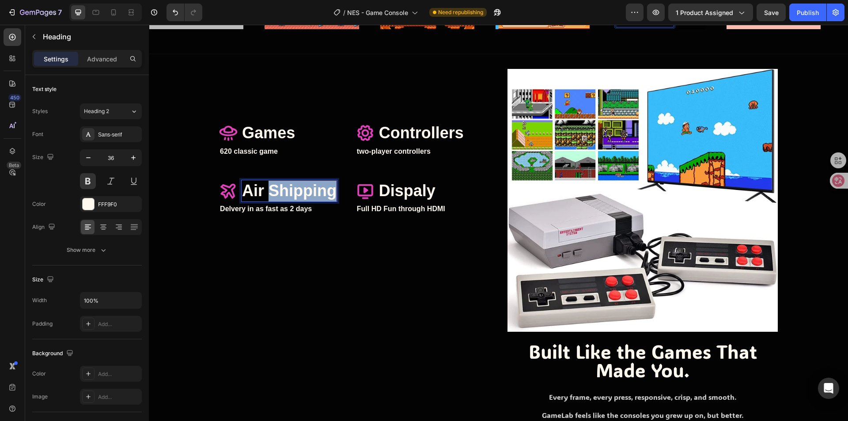
click at [281, 198] on p "Air Shipping" at bounding box center [289, 191] width 95 height 21
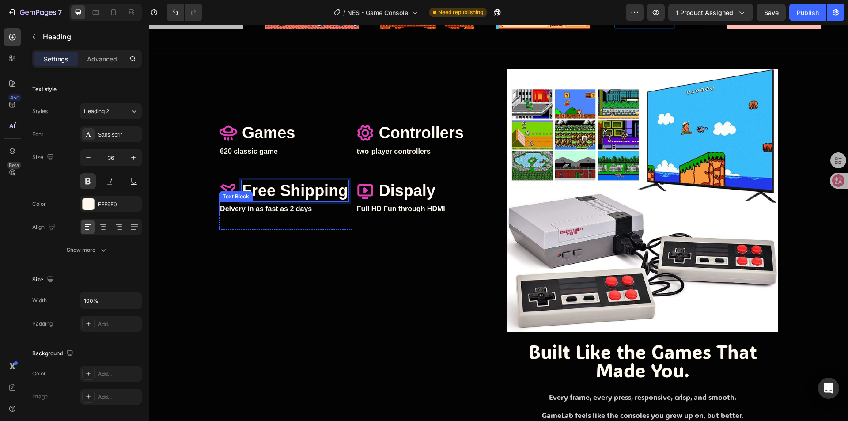
click at [275, 209] on p "Delvery in as fast as 2 days" at bounding box center [286, 209] width 132 height 13
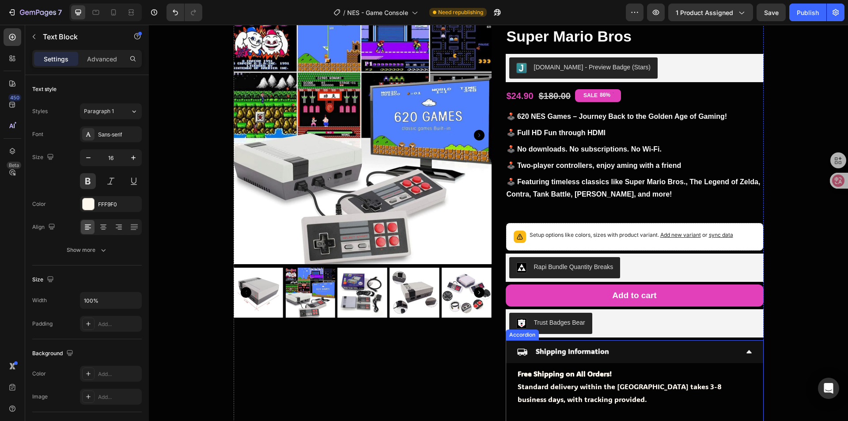
scroll to position [135, 0]
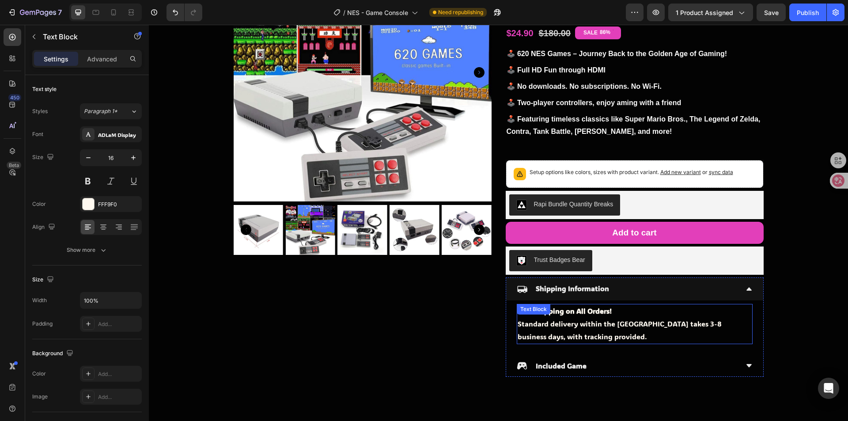
click at [558, 327] on p "Free Shipping on All Orders! Standard delivery within the [GEOGRAPHIC_DATA] tak…" at bounding box center [635, 324] width 234 height 38
click at [590, 327] on p "Free Shipping on All Orders! Standard delivery within the [GEOGRAPHIC_DATA] tak…" at bounding box center [635, 324] width 234 height 38
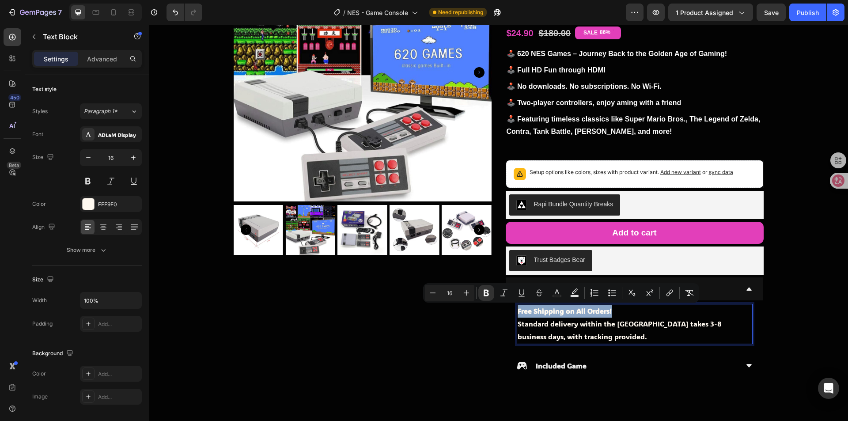
drag, startPoint x: 610, startPoint y: 313, endPoint x: 513, endPoint y: 312, distance: 96.8
click at [517, 312] on div "Free Shipping on All Orders! Standard delivery within the [GEOGRAPHIC_DATA] tak…" at bounding box center [635, 324] width 236 height 40
copy strong "Free Shipping on All Orders!"
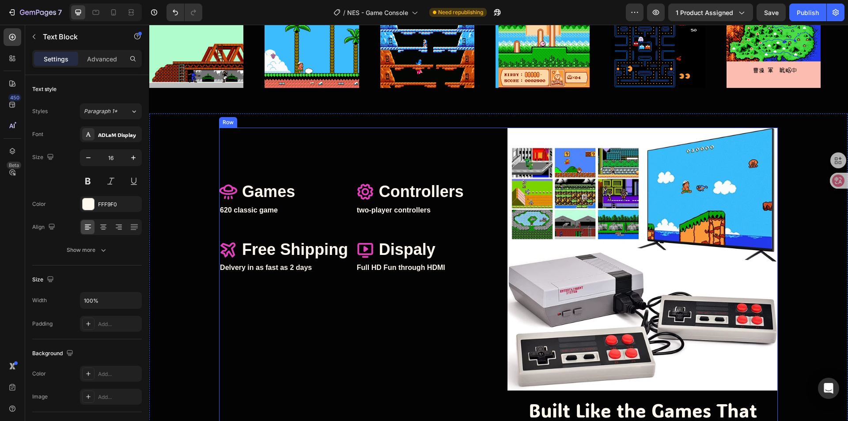
scroll to position [1417, 0]
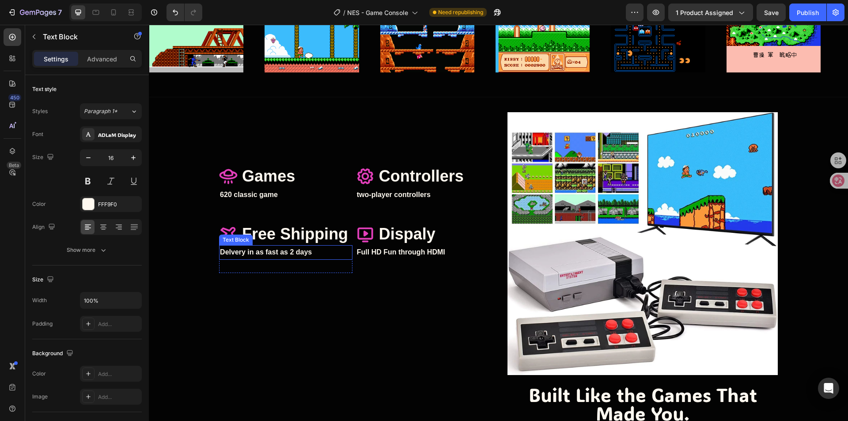
click at [300, 256] on p "Delvery in as fast as 2 days" at bounding box center [286, 252] width 132 height 13
click at [298, 255] on p "Delvery in as fast as 2 days" at bounding box center [286, 252] width 132 height 13
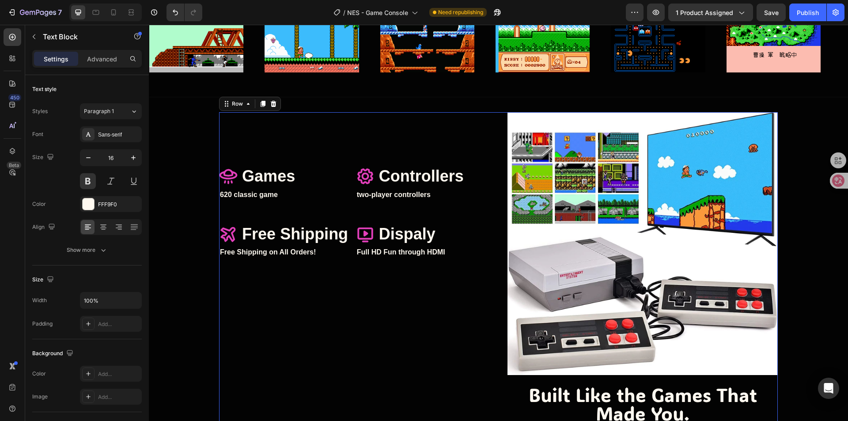
click at [304, 287] on div "Icon Games Heading Row 620 classic game Text Block Row Icon Controllers Heading…" at bounding box center [354, 299] width 270 height 375
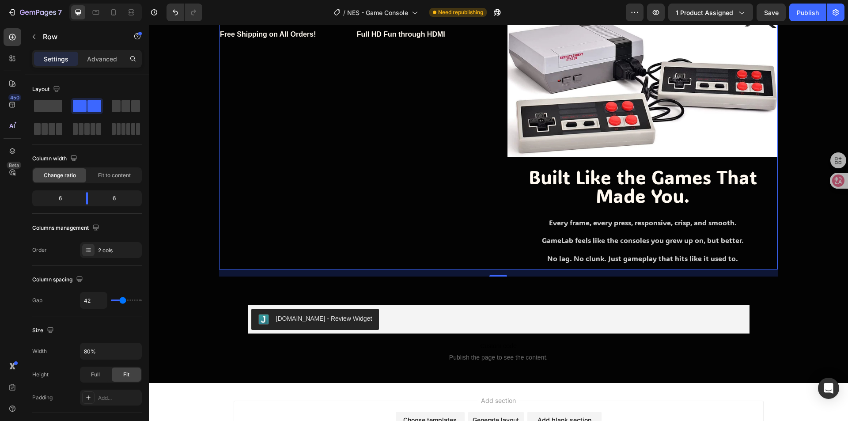
scroll to position [1638, 0]
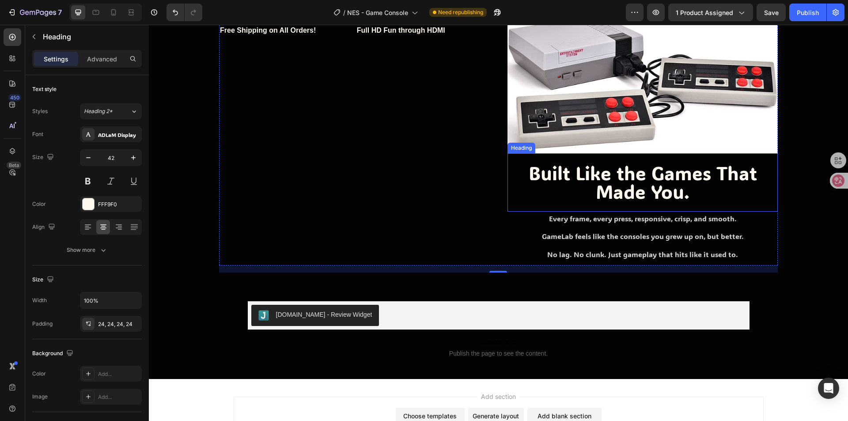
click at [642, 185] on h2 "Built Like the Games That Made You." at bounding box center [643, 182] width 270 height 58
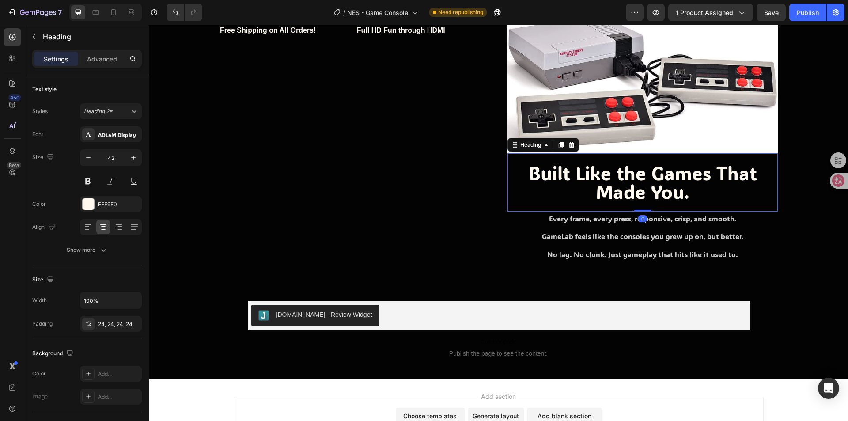
click at [642, 185] on h2 "Built Like the Games That Made You." at bounding box center [643, 182] width 270 height 58
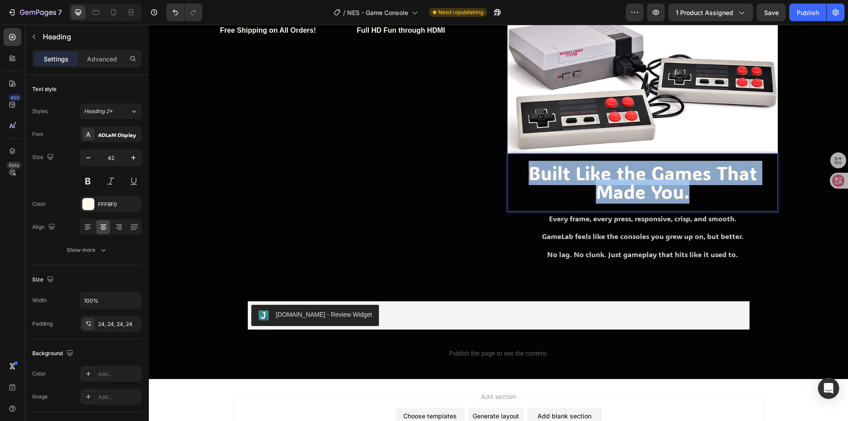
click at [642, 185] on p "Built Like the Games That Made You." at bounding box center [642, 182] width 249 height 37
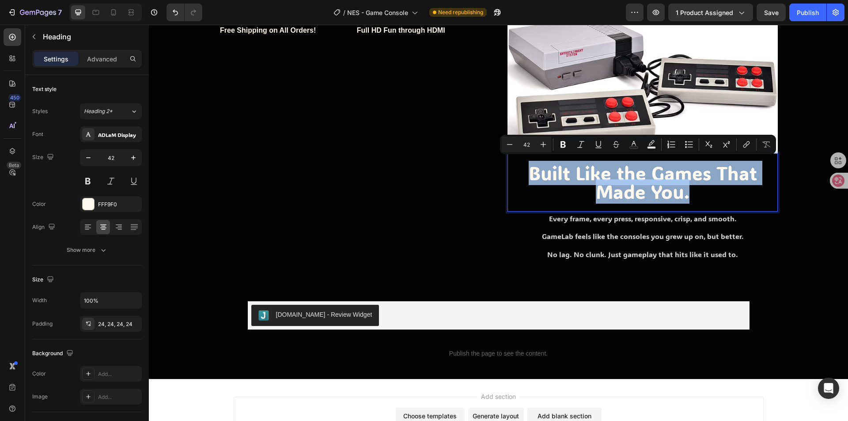
click at [595, 192] on p "Built Like the Games That Made You." at bounding box center [642, 182] width 249 height 37
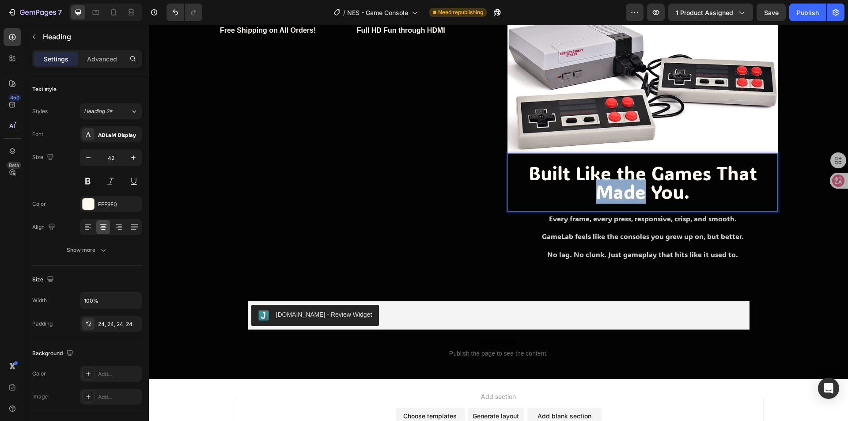
click at [595, 192] on p "Built Like the Games That Made You." at bounding box center [642, 182] width 249 height 37
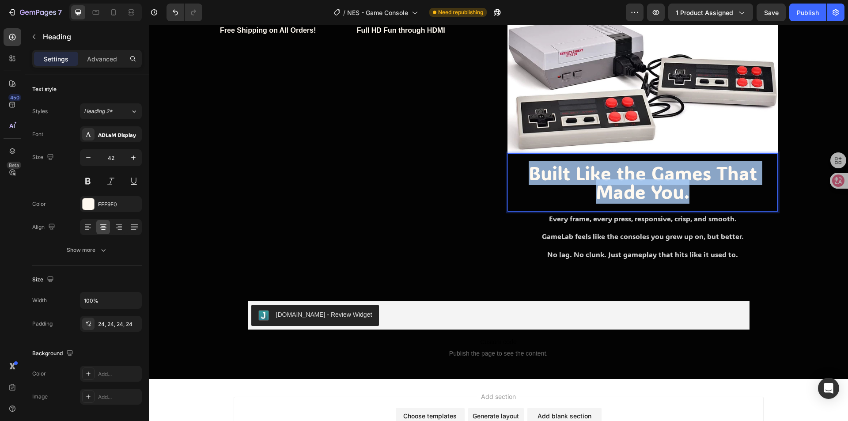
click at [595, 192] on p "Built Like the Games That Made You." at bounding box center [642, 182] width 249 height 37
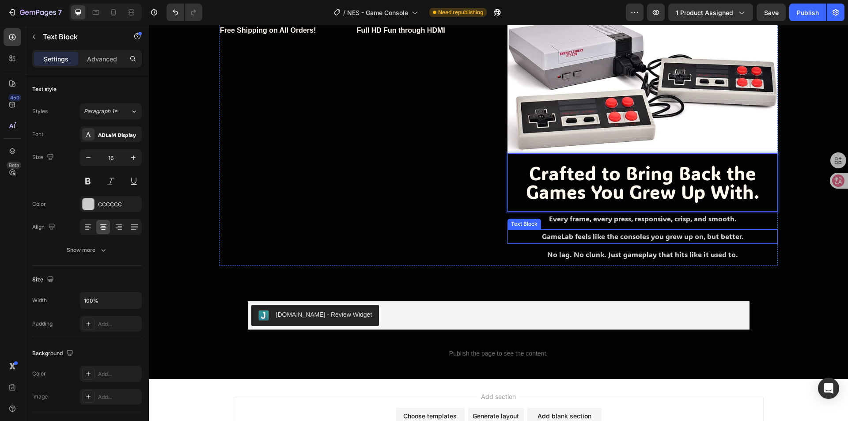
click at [528, 234] on p "GameLab feels like the consoles you grew up on, but better." at bounding box center [643, 236] width 268 height 13
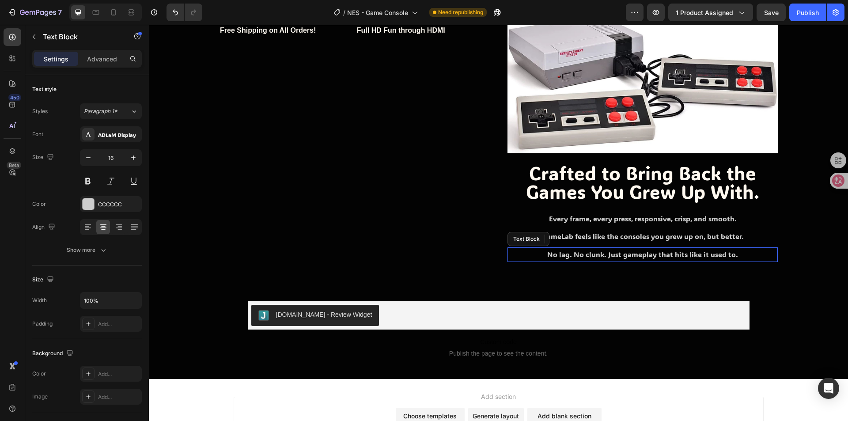
click at [519, 257] on p "No lag. No clunk. Just gameplay that hits like it used to." at bounding box center [643, 254] width 268 height 13
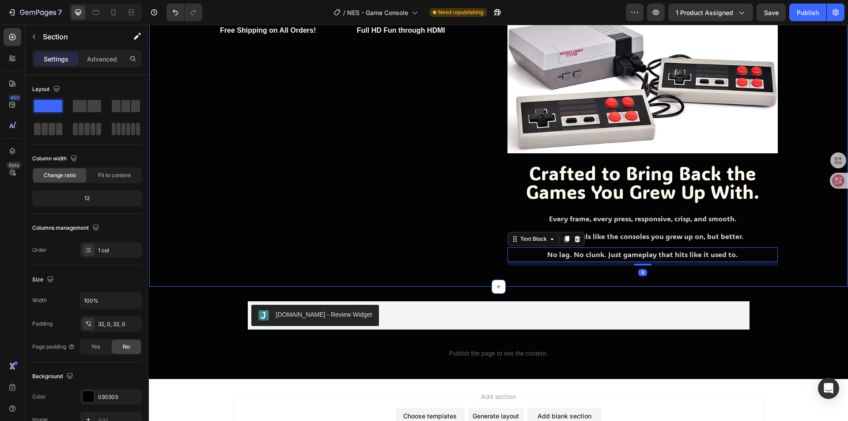
click at [486, 280] on div "Icon Games Heading Row 620 classic game Text Block Row Icon Controllers Heading…" at bounding box center [498, 80] width 699 height 411
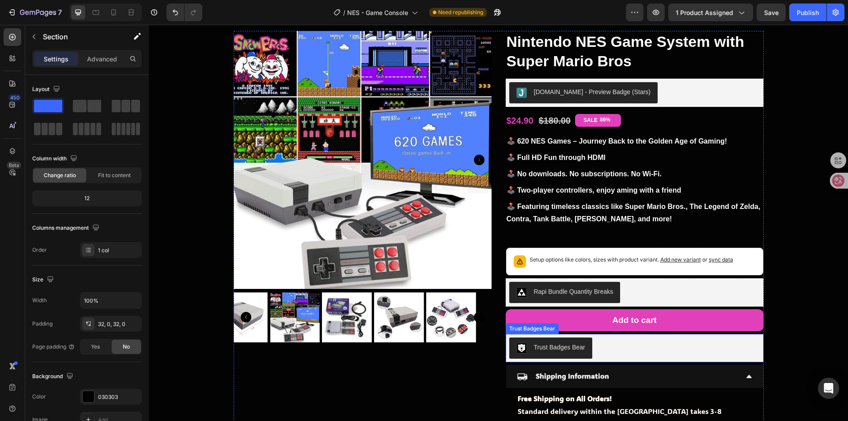
scroll to position [0, 0]
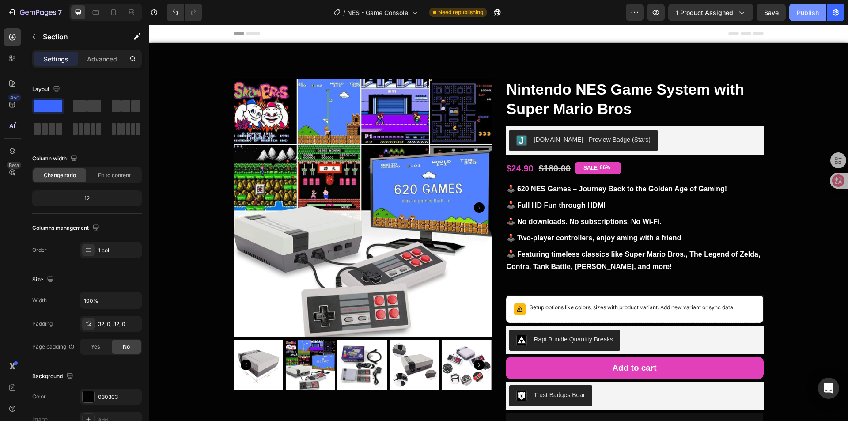
click at [797, 18] on button "Publish" at bounding box center [808, 13] width 37 height 18
click at [798, 14] on div "Publish" at bounding box center [808, 12] width 22 height 9
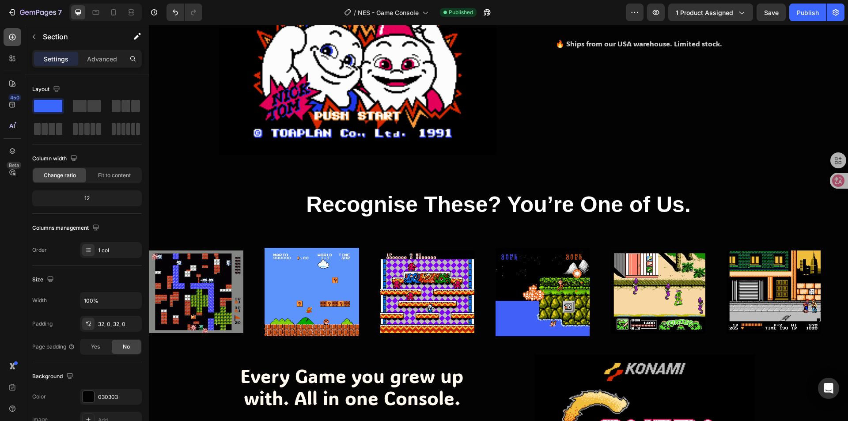
scroll to position [616, 0]
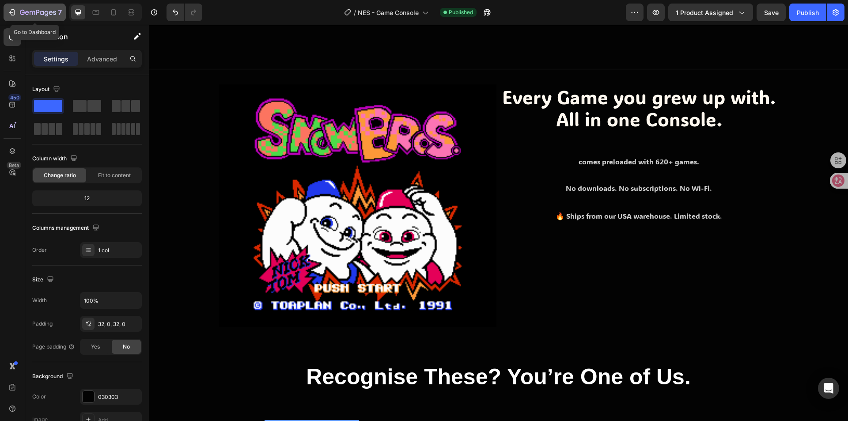
click at [20, 10] on icon "button" at bounding box center [38, 13] width 36 height 8
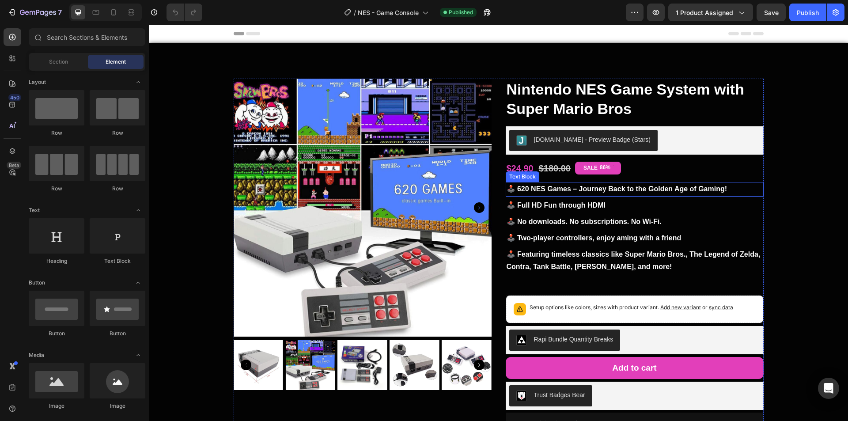
click at [683, 190] on p "🕹️ 620 NES Games – Journey Back to the Golden Age of Gaming!" at bounding box center [635, 189] width 256 height 13
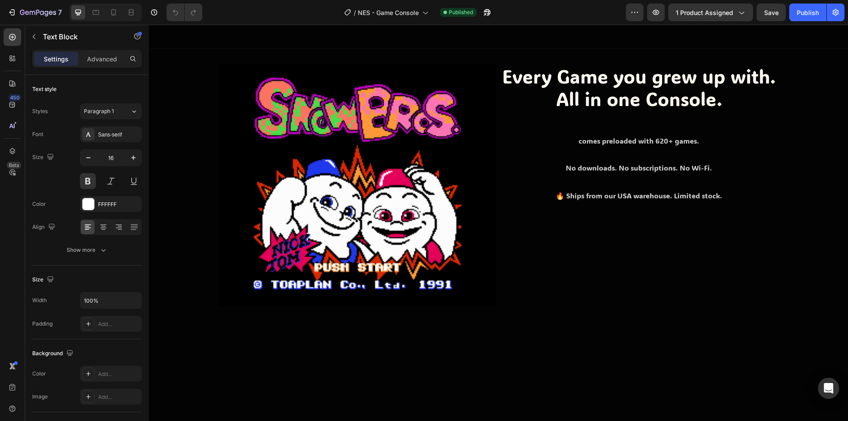
scroll to position [484, 0]
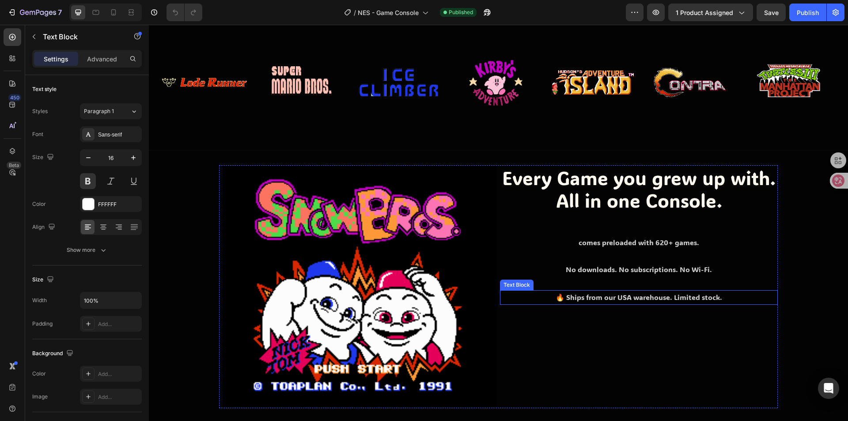
click at [669, 300] on p "🔥 Ships from our USA warehouse. Limited stock." at bounding box center [639, 297] width 276 height 13
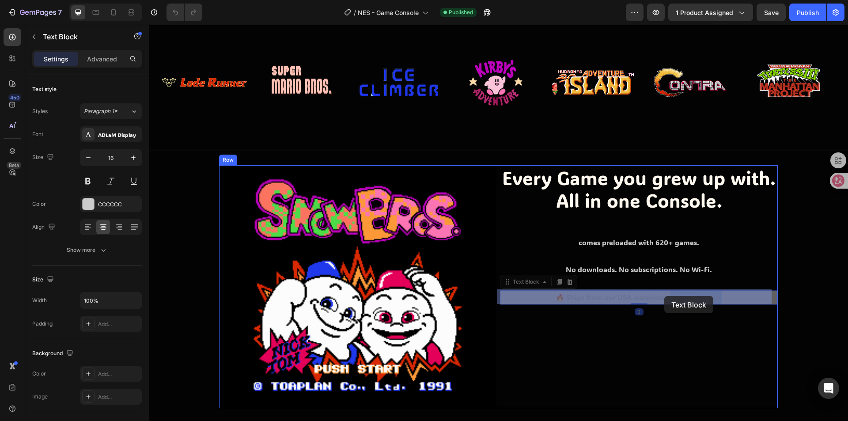
drag, startPoint x: 719, startPoint y: 297, endPoint x: 665, endPoint y: 296, distance: 54.8
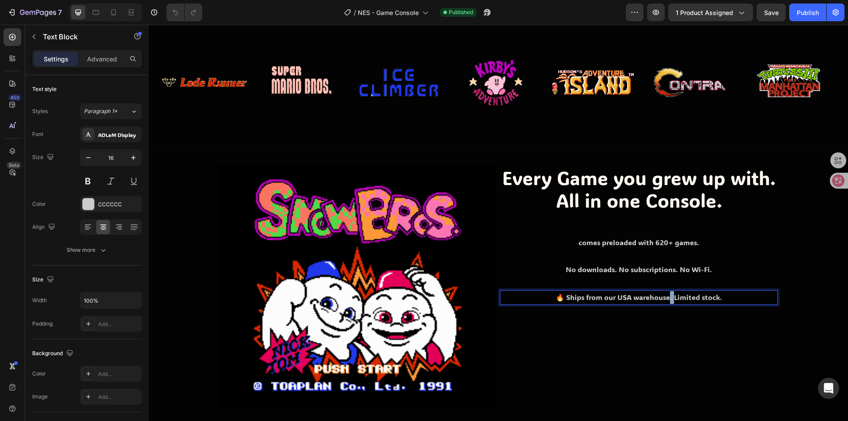
click at [665, 299] on p "🔥 Ships from our USA warehouse. Limited stock." at bounding box center [639, 297] width 276 height 13
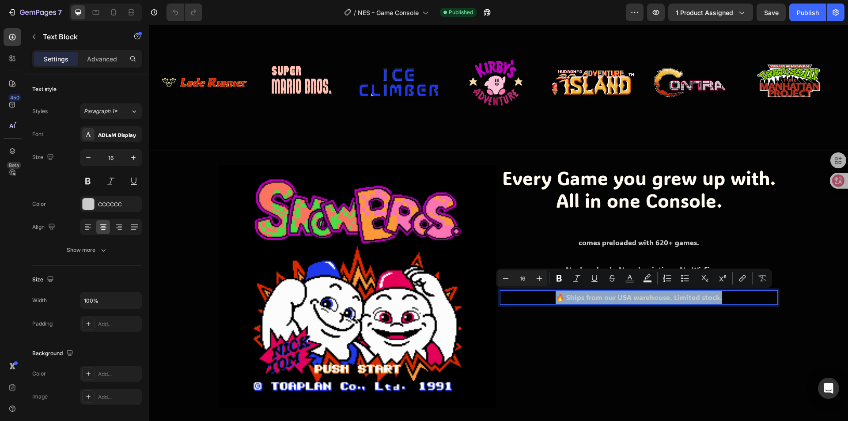
copy p "🔥 Ships from our USA warehouse. Limited stock."
click at [612, 296] on p "🔥 Ships from our USA warehouse. Limited stock." at bounding box center [639, 297] width 276 height 13
drag, startPoint x: 563, startPoint y: 294, endPoint x: 720, endPoint y: 293, distance: 156.4
click at [720, 293] on p "🔥 Ships from our USA warehouse. Limited stock." at bounding box center [639, 297] width 276 height 13
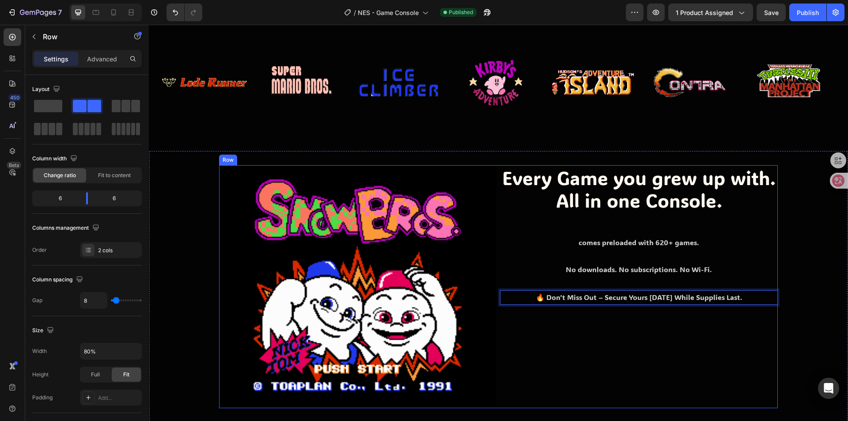
click at [661, 323] on div "Every Game you grew up with. All in one Console. Heading comes preloaded with 6…" at bounding box center [638, 286] width 277 height 243
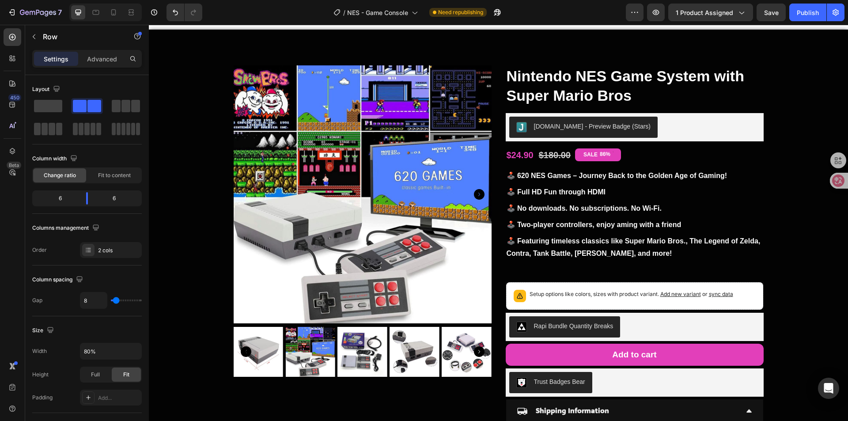
scroll to position [0, 0]
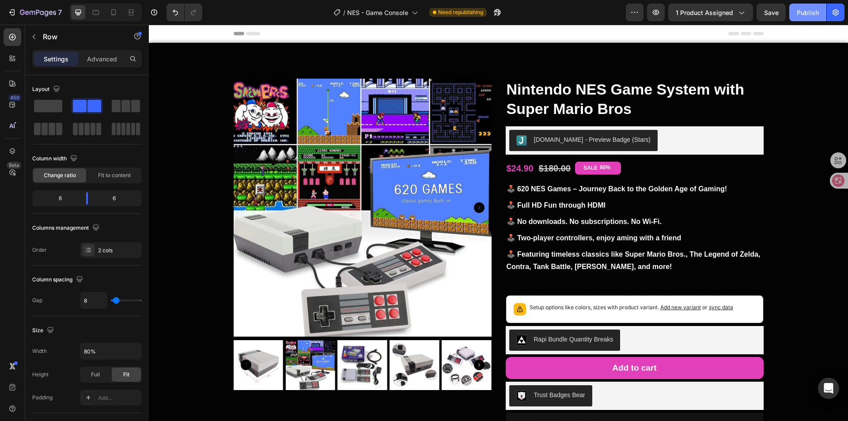
click at [797, 14] on div "Publish" at bounding box center [808, 12] width 22 height 9
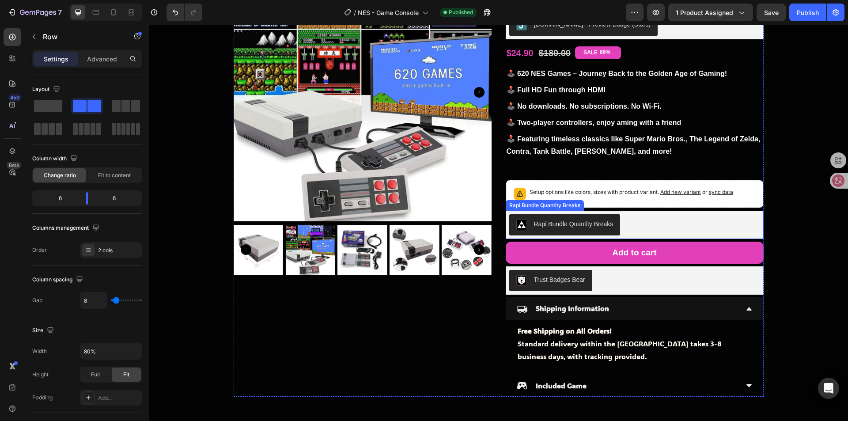
scroll to position [221, 0]
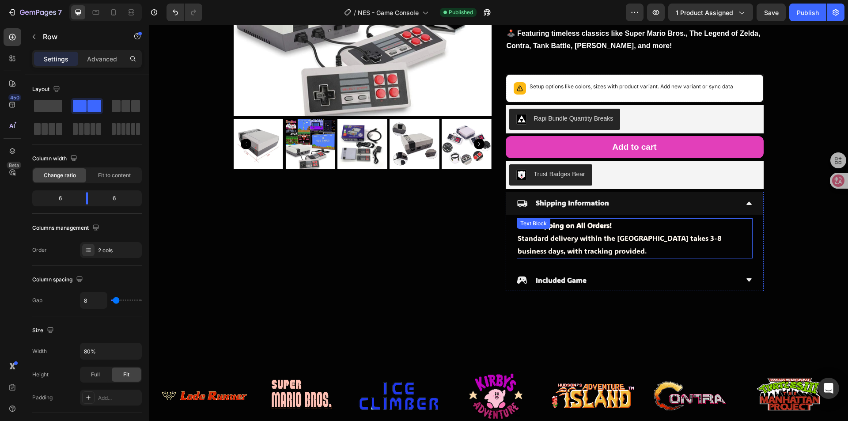
click at [590, 255] on p "Free Shipping on All Orders! Standard delivery within the [GEOGRAPHIC_DATA] tak…" at bounding box center [635, 238] width 234 height 38
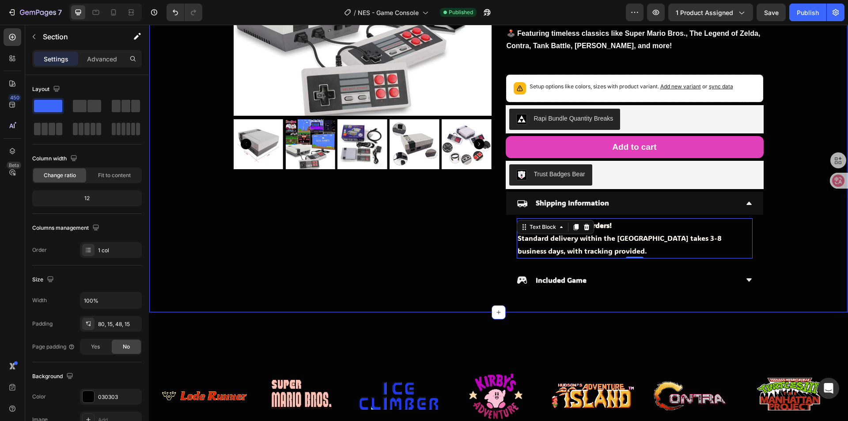
click at [776, 235] on div "Product Images Nintendo NES Game System with Super Mario Bros Product Title Jud…" at bounding box center [498, 74] width 685 height 433
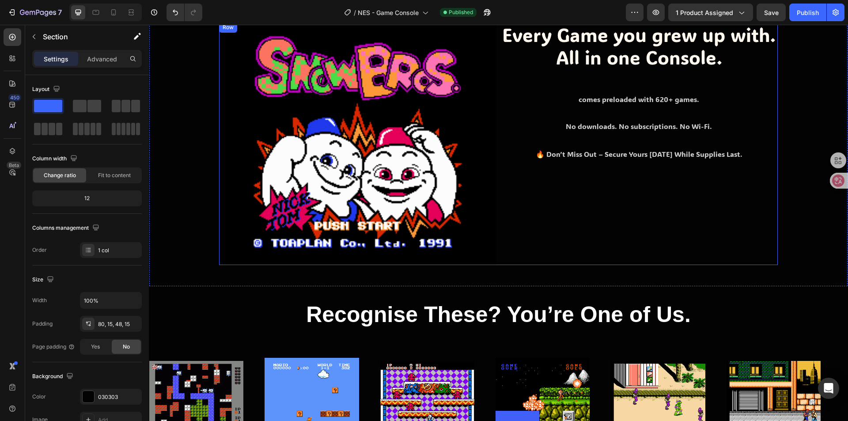
scroll to position [664, 0]
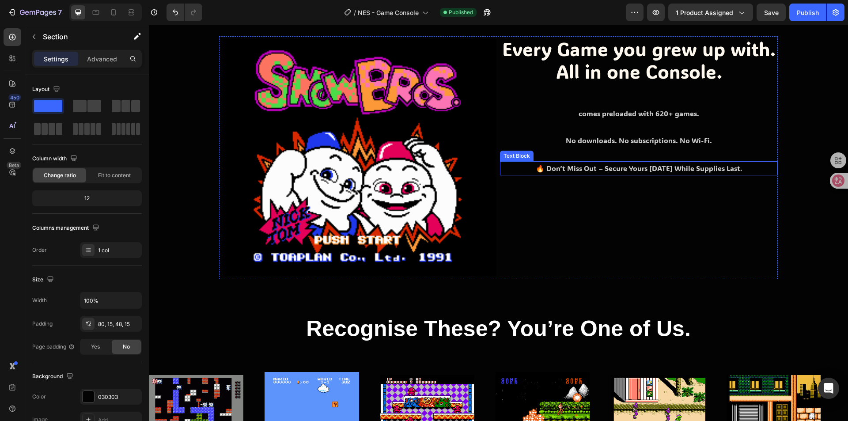
click at [670, 170] on p "🔥 Don’t Miss Out – Secure Yours Today While Supplies Last." at bounding box center [639, 168] width 276 height 13
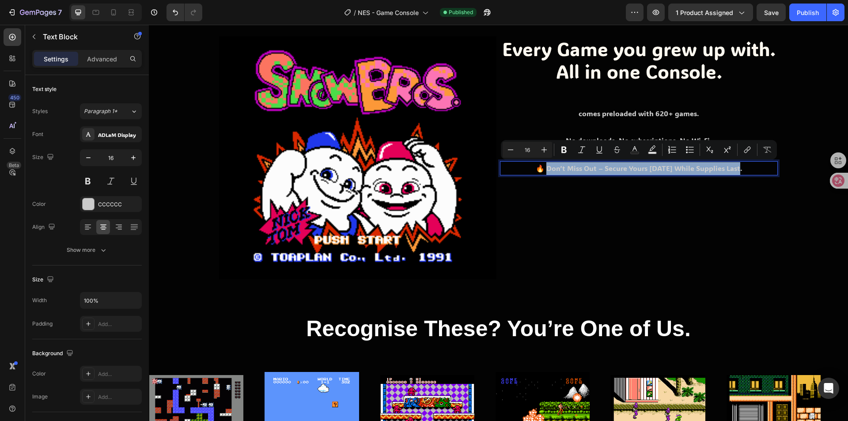
drag, startPoint x: 739, startPoint y: 169, endPoint x: 544, endPoint y: 167, distance: 194.4
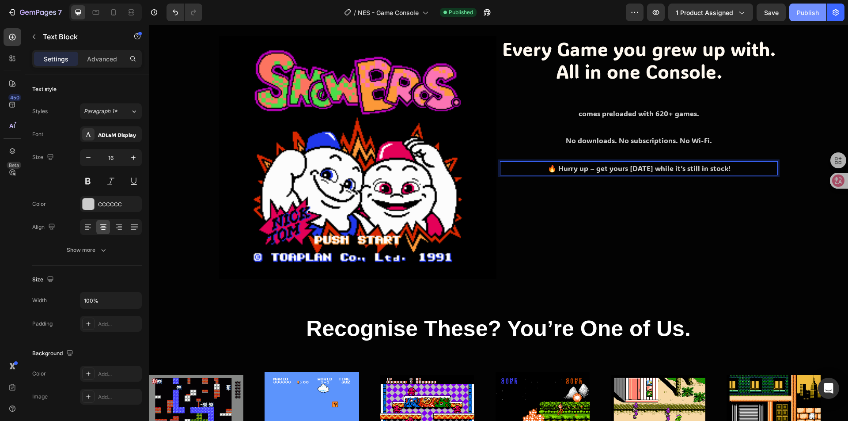
click at [801, 19] on button "Publish" at bounding box center [808, 13] width 37 height 18
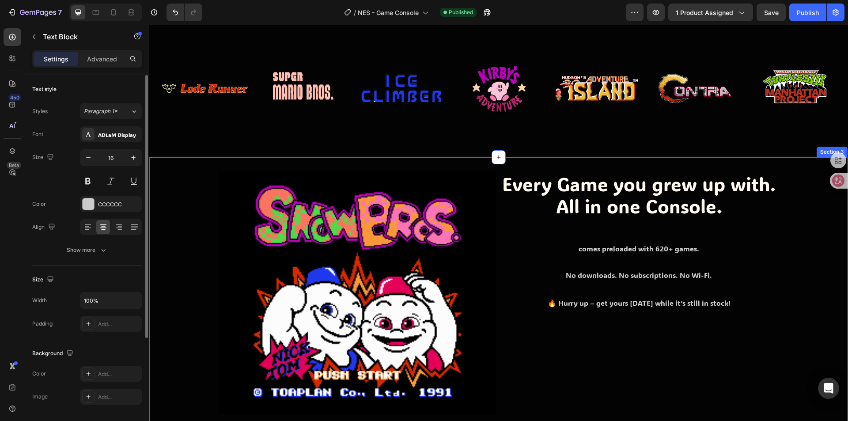
scroll to position [528, 0]
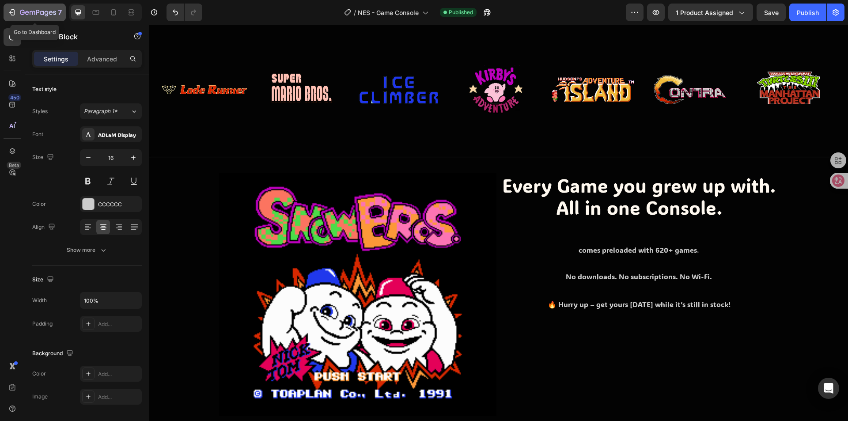
click at [22, 8] on div "7" at bounding box center [41, 12] width 42 height 11
